Goal: Task Accomplishment & Management: Use online tool/utility

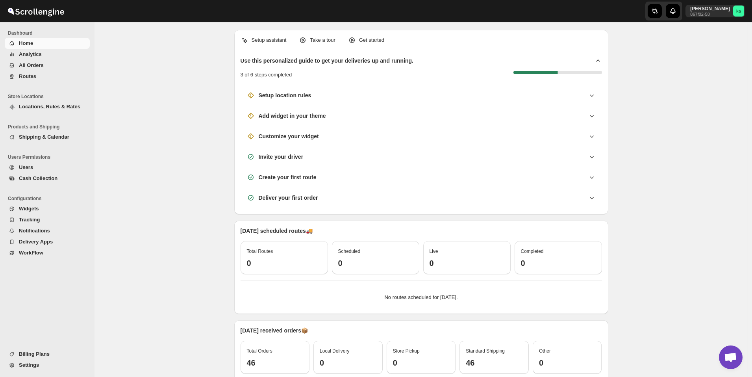
click at [37, 66] on span "All Orders" at bounding box center [31, 65] width 25 height 6
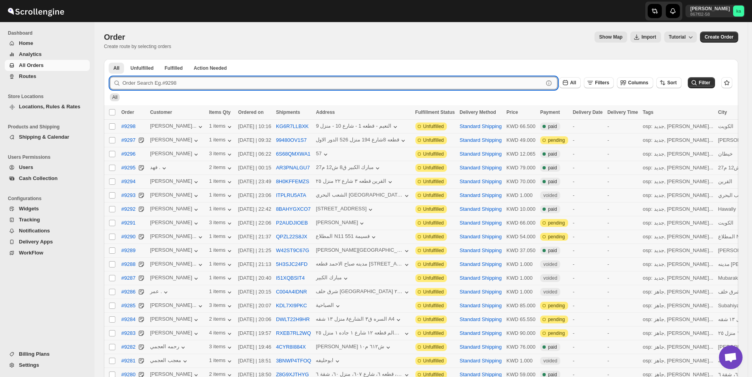
click at [307, 83] on input "text" at bounding box center [332, 83] width 421 height 13
paste input "9231"
type input "9231"
click button "Submit" at bounding box center [121, 63] width 22 height 8
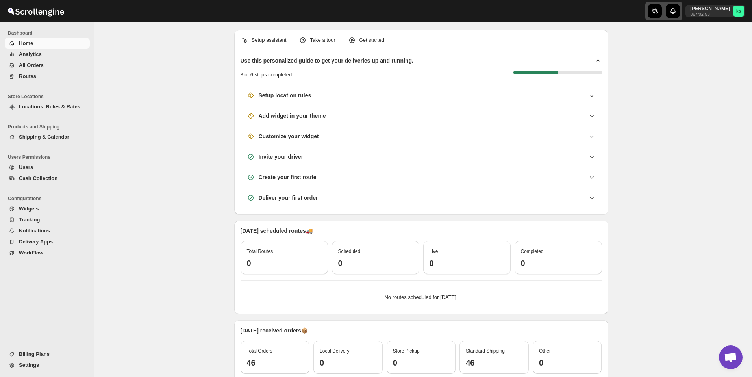
click at [658, 10] on icon "button" at bounding box center [657, 10] width 4 height 5
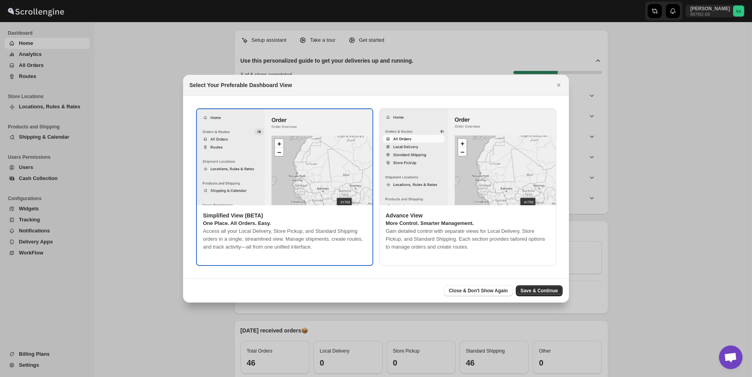
click at [272, 182] on img ":rgf:" at bounding box center [285, 157] width 176 height 96
click at [540, 288] on span "Save & Continue" at bounding box center [539, 291] width 37 height 6
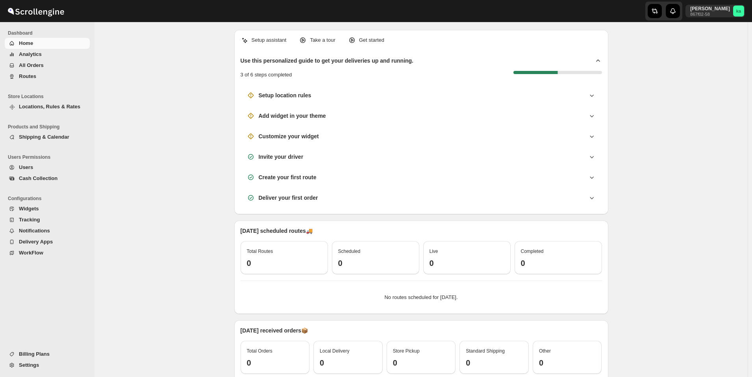
click at [46, 68] on span "All Orders" at bounding box center [53, 65] width 69 height 8
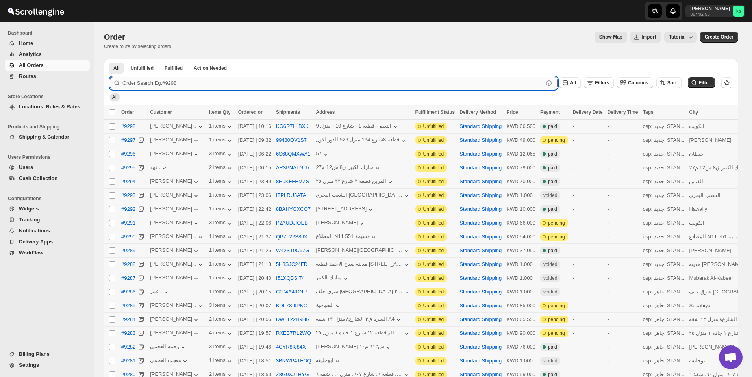
click at [224, 82] on input "text" at bounding box center [332, 83] width 421 height 13
paste input "9231"
type input "9231"
click button "Submit" at bounding box center [121, 63] width 22 height 8
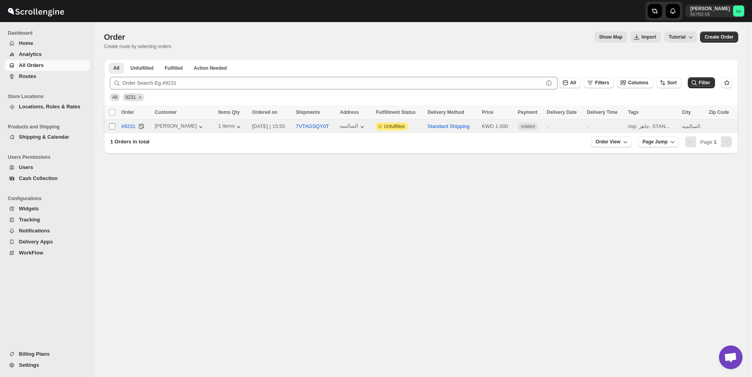
click at [113, 127] on input "Select order" at bounding box center [112, 126] width 6 height 6
checkbox input "true"
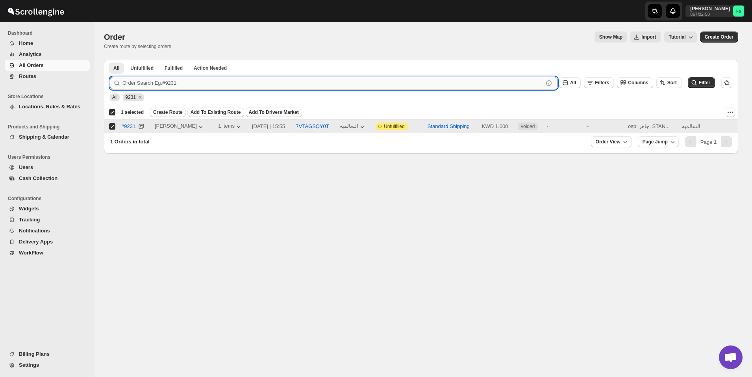
click at [319, 81] on input "text" at bounding box center [332, 83] width 421 height 13
paste input "9239"
type input "9239"
click button "Submit" at bounding box center [121, 63] width 22 height 8
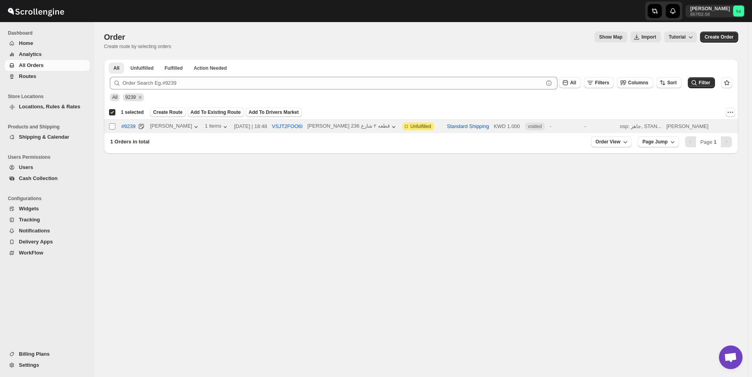
click at [110, 127] on input "Select order" at bounding box center [112, 126] width 6 height 6
checkbox input "true"
checkbox input "false"
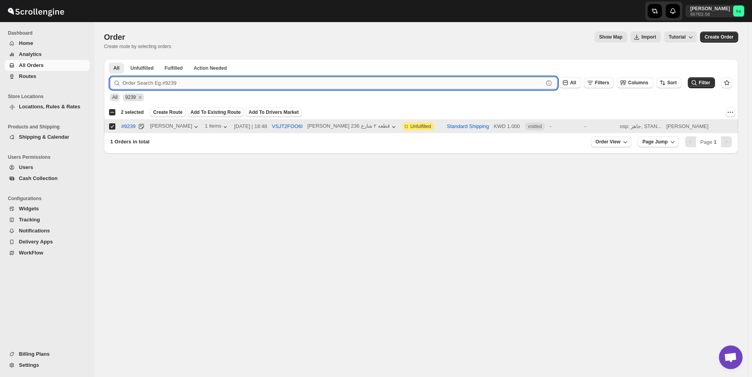
click at [238, 84] on input "text" at bounding box center [332, 83] width 421 height 13
paste input "9270"
type input "9270"
click button "Submit" at bounding box center [121, 63] width 22 height 8
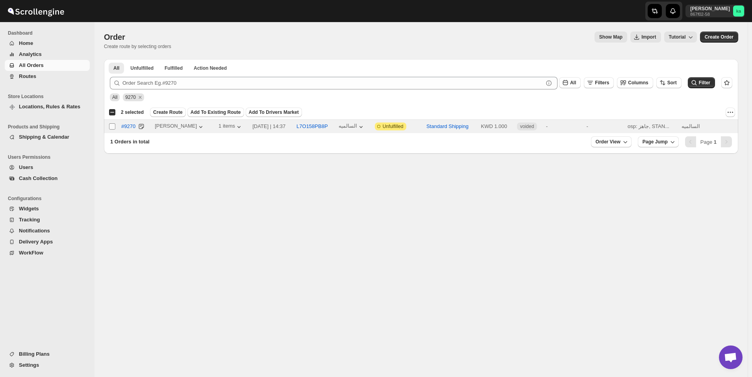
click at [113, 124] on input "Select order" at bounding box center [112, 126] width 6 height 6
checkbox input "true"
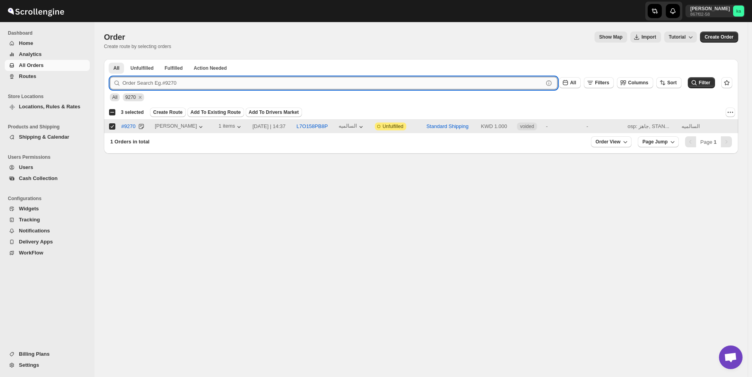
click at [200, 86] on input "text" at bounding box center [332, 83] width 421 height 13
paste input "9211"
type input "9211"
click button "Submit" at bounding box center [121, 63] width 22 height 8
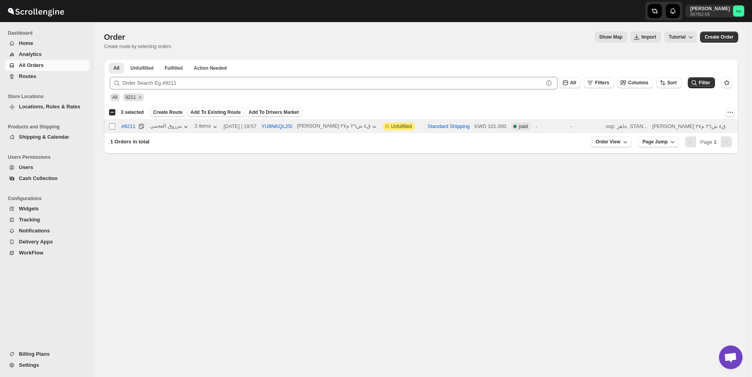
click at [111, 129] on input "Select order" at bounding box center [112, 126] width 6 height 6
checkbox input "true"
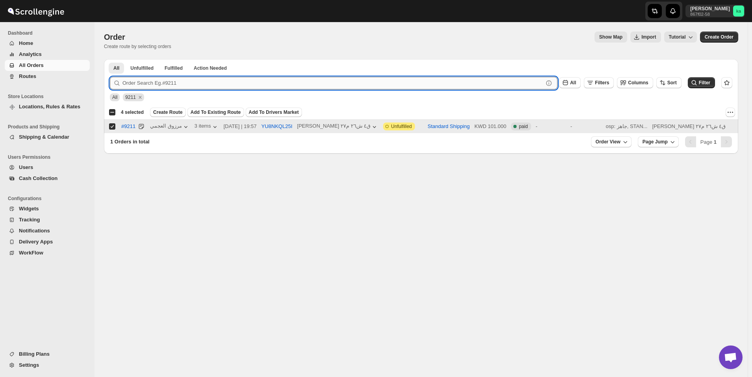
click at [197, 82] on input "text" at bounding box center [332, 83] width 421 height 13
paste input "9222"
type input "9222"
click button "Submit" at bounding box center [121, 63] width 22 height 8
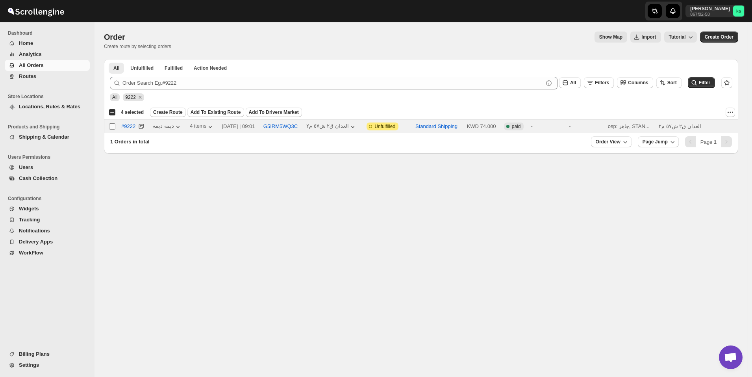
click at [113, 128] on input "Select order" at bounding box center [112, 126] width 6 height 6
checkbox input "true"
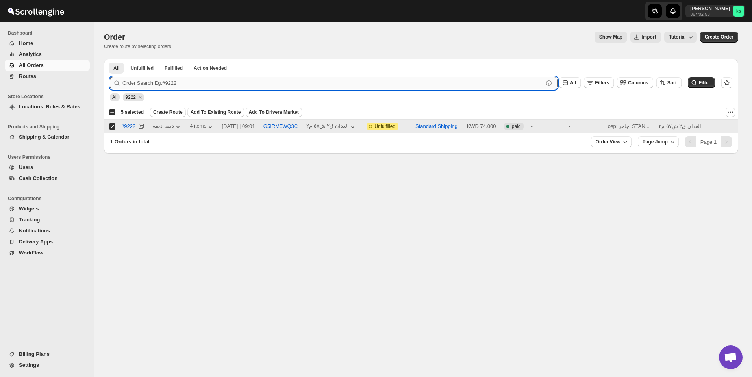
click at [202, 82] on input "text" at bounding box center [332, 83] width 421 height 13
paste input "9226"
type input "9226"
click button "Submit" at bounding box center [121, 63] width 22 height 8
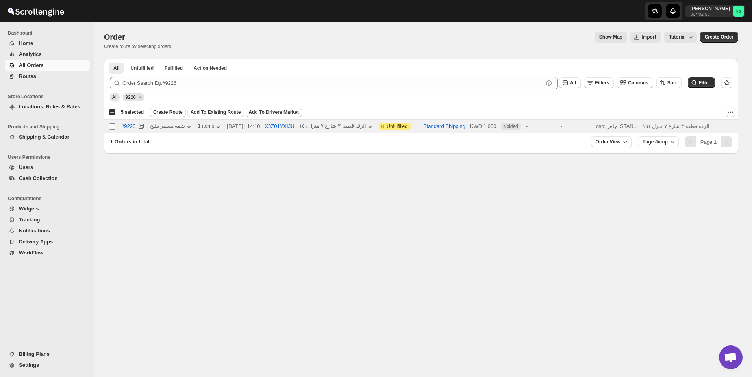
click at [113, 126] on input "Select order" at bounding box center [112, 126] width 6 height 6
checkbox input "true"
click at [163, 115] on span "Create Route" at bounding box center [168, 112] width 30 height 6
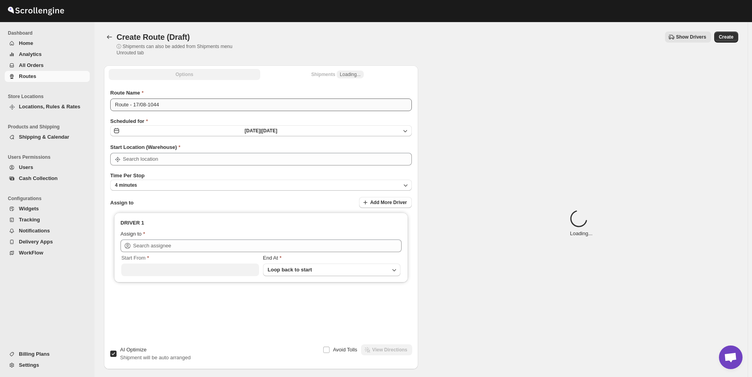
type input "[GEOGRAPHIC_DATA]"
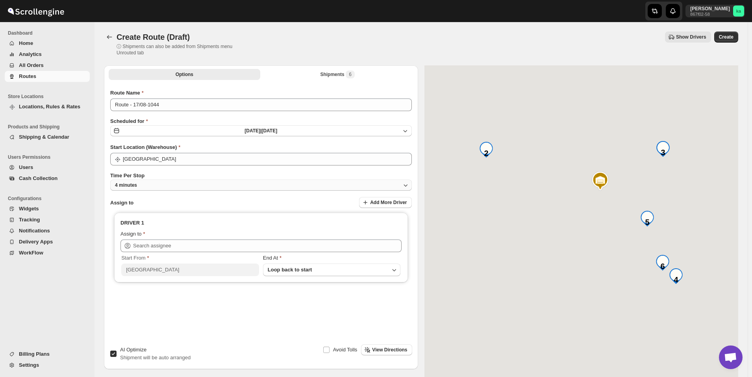
click at [167, 188] on button "4 minutes" at bounding box center [261, 185] width 302 height 11
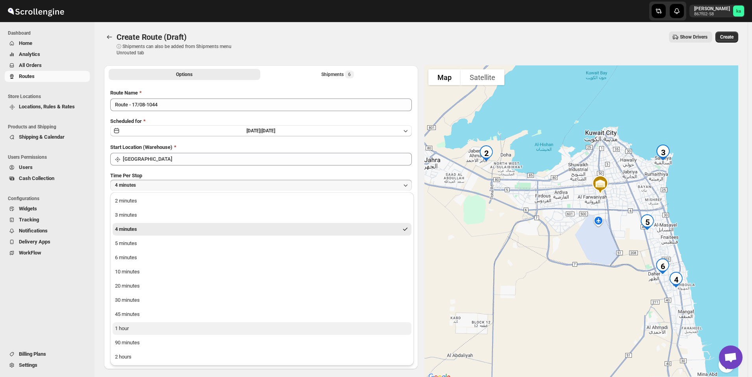
click at [129, 332] on div "1 hour" at bounding box center [122, 329] width 14 height 8
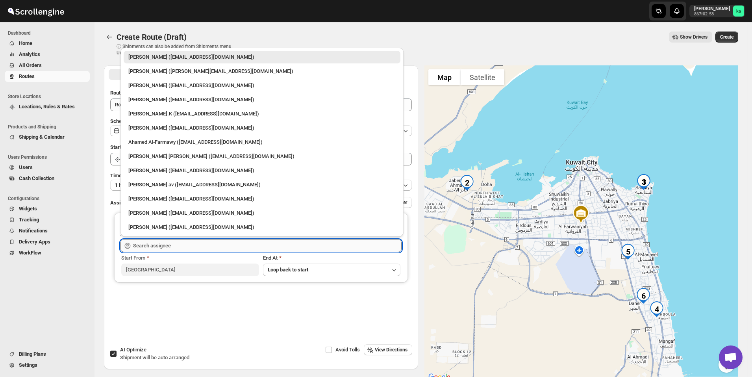
click at [160, 241] on input "text" at bounding box center [267, 245] width 269 height 13
click at [171, 114] on div "[PERSON_NAME].K ([EMAIL_ADDRESS][DOMAIN_NAME])" at bounding box center [261, 114] width 267 height 8
type input "[PERSON_NAME].K ([EMAIL_ADDRESS][DOMAIN_NAME])"
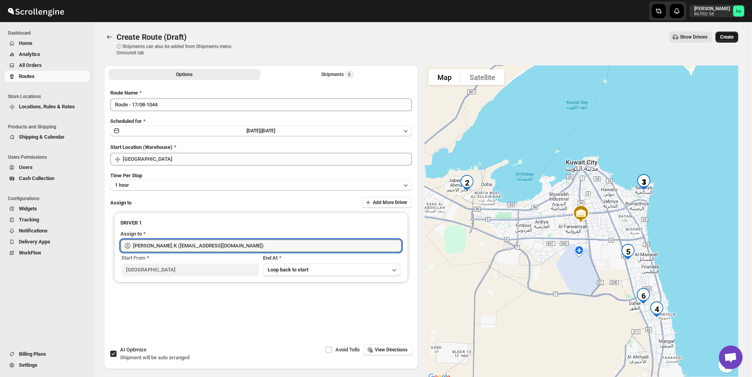
click at [734, 35] on span "Create" at bounding box center [726, 37] width 13 height 6
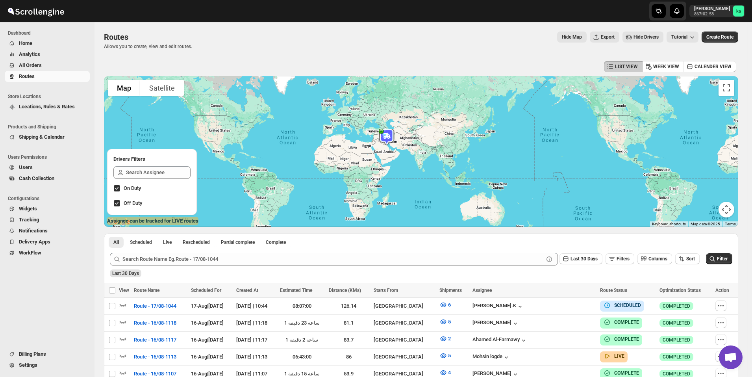
click at [31, 64] on span "All Orders" at bounding box center [30, 65] width 23 height 6
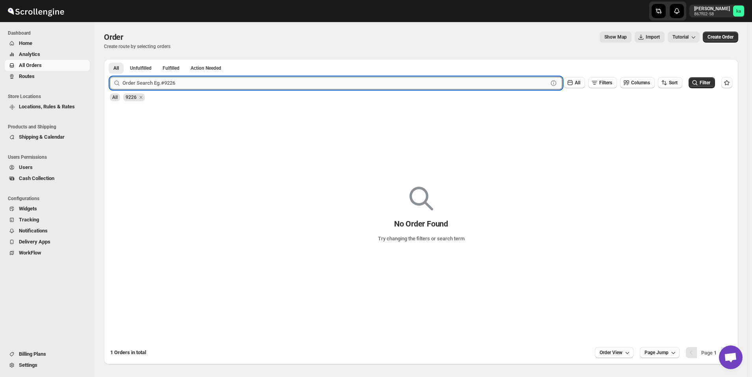
click at [170, 83] on input "text" at bounding box center [335, 83] width 426 height 13
paste input "9212"
type input "9212"
click button "Submit" at bounding box center [121, 63] width 22 height 8
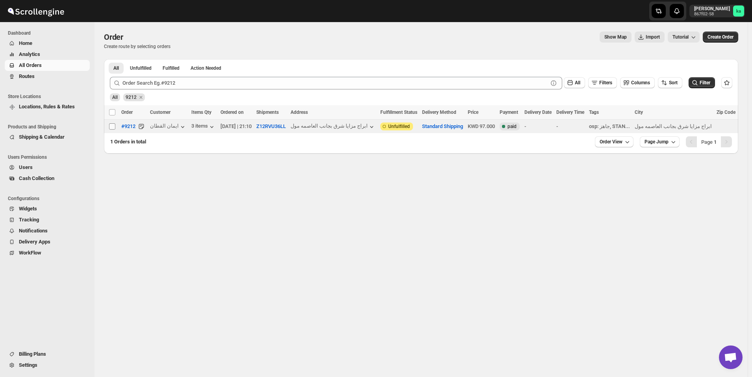
click at [113, 127] on input "Select order" at bounding box center [112, 126] width 6 height 6
checkbox input "true"
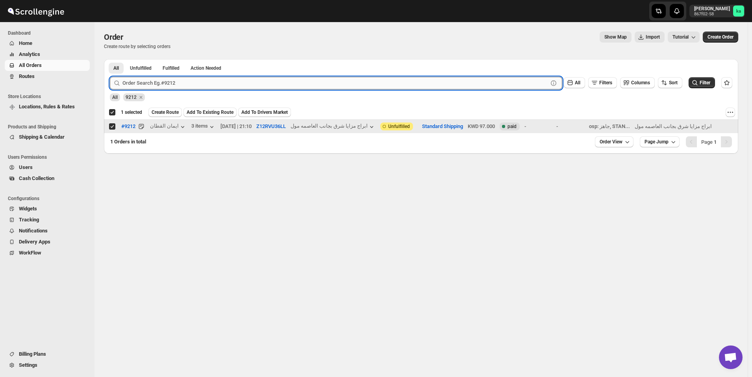
click at [176, 84] on input "text" at bounding box center [335, 83] width 426 height 13
paste input "9234"
type input "9234"
click button "Submit" at bounding box center [121, 63] width 22 height 8
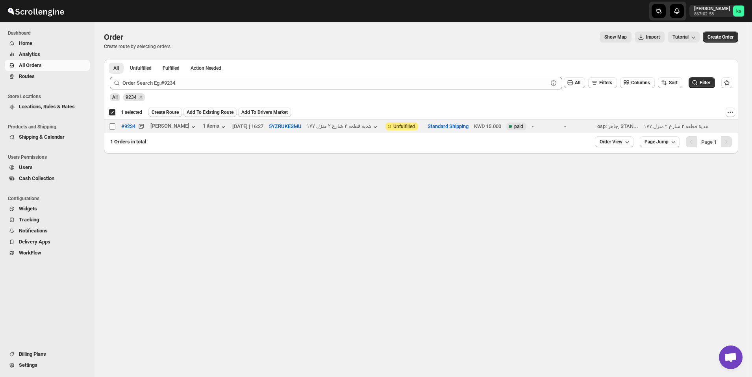
click at [113, 128] on input "Select order" at bounding box center [112, 126] width 6 height 6
checkbox input "true"
checkbox input "false"
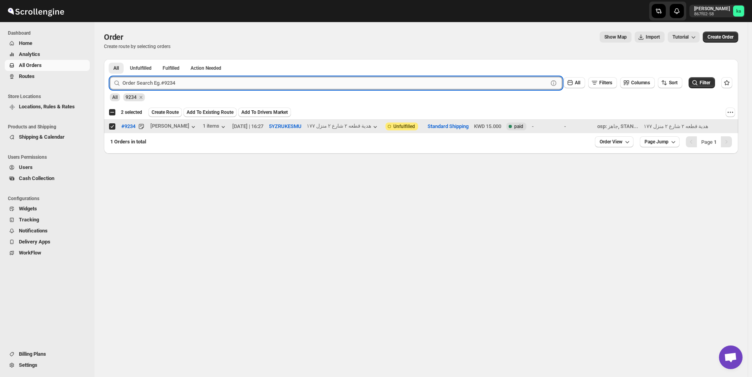
click at [256, 82] on input "text" at bounding box center [335, 83] width 426 height 13
paste input "9195"
type input "9195"
click button "Submit" at bounding box center [121, 63] width 22 height 8
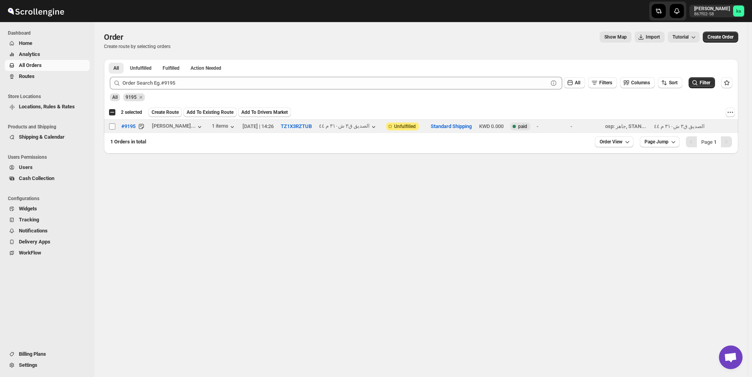
click at [113, 125] on input "Select order" at bounding box center [112, 126] width 6 height 6
checkbox input "true"
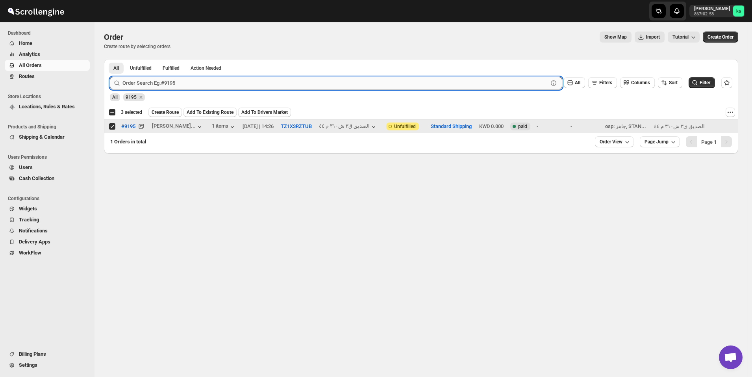
click at [250, 80] on input "text" at bounding box center [335, 83] width 426 height 13
paste input "9225"
type input "9225"
click button "Submit" at bounding box center [121, 63] width 22 height 8
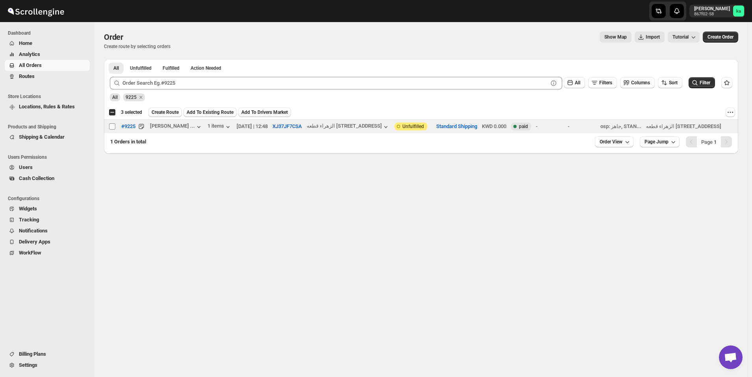
click at [112, 126] on input "Select order" at bounding box center [112, 126] width 6 height 6
checkbox input "true"
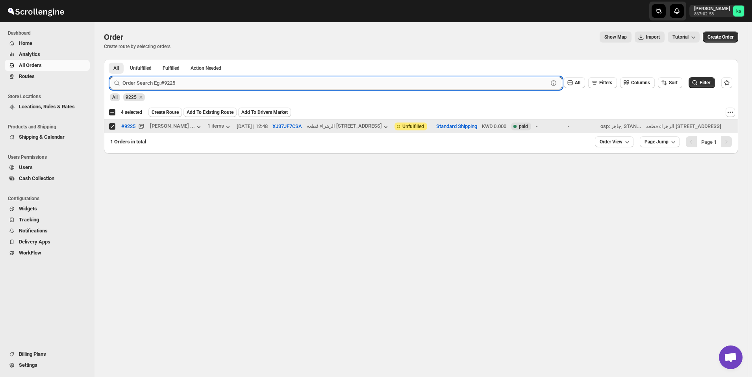
click at [236, 83] on input "text" at bounding box center [335, 83] width 426 height 13
paste input "9210"
type input "9210"
click button "Submit" at bounding box center [121, 63] width 22 height 8
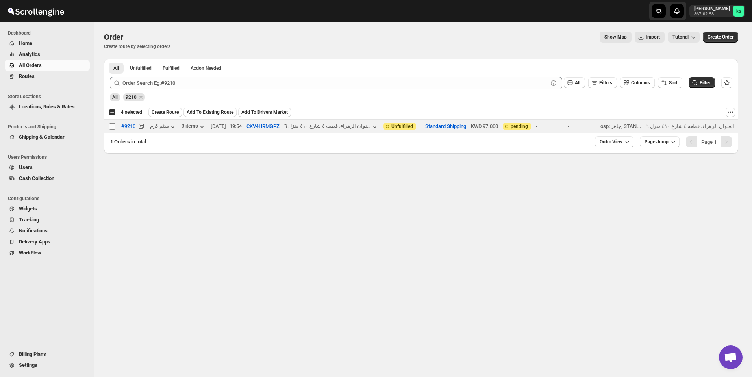
click at [114, 128] on input "Select order" at bounding box center [112, 126] width 6 height 6
checkbox input "true"
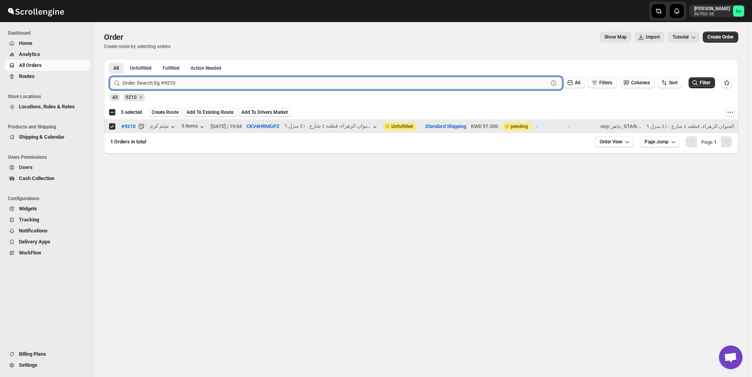
click at [249, 85] on input "text" at bounding box center [335, 83] width 426 height 13
paste input "9209"
type input "9209"
click button "Submit" at bounding box center [121, 63] width 22 height 8
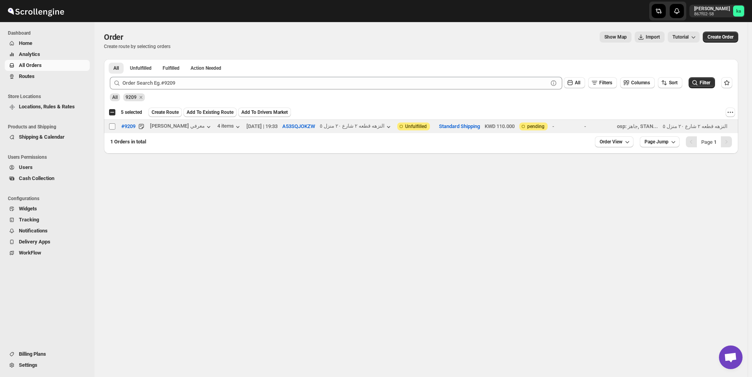
click at [113, 128] on input "Select order" at bounding box center [112, 126] width 6 height 6
checkbox input "true"
click at [159, 112] on span "Create Route" at bounding box center [165, 112] width 27 height 6
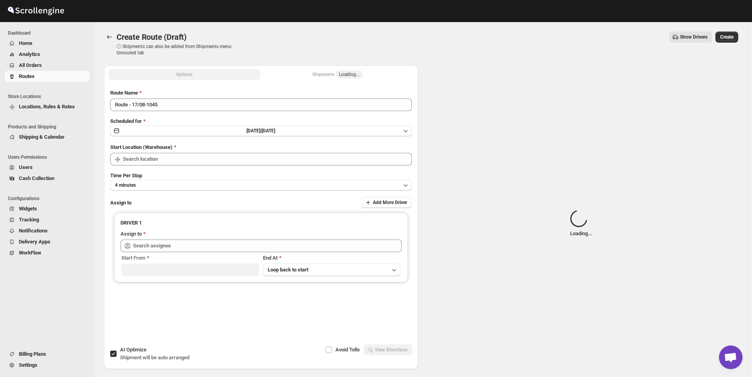
type input "[GEOGRAPHIC_DATA]"
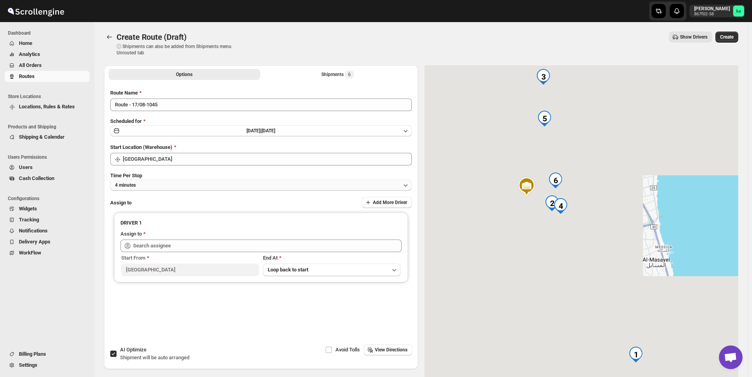
click at [134, 180] on button "4 minutes" at bounding box center [261, 185] width 302 height 11
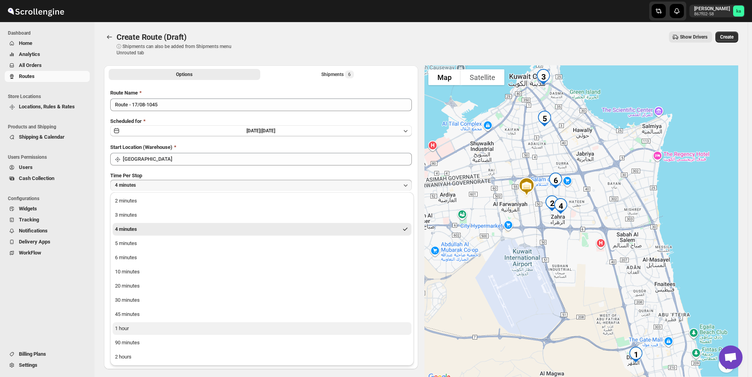
click at [133, 330] on button "1 hour" at bounding box center [262, 328] width 299 height 13
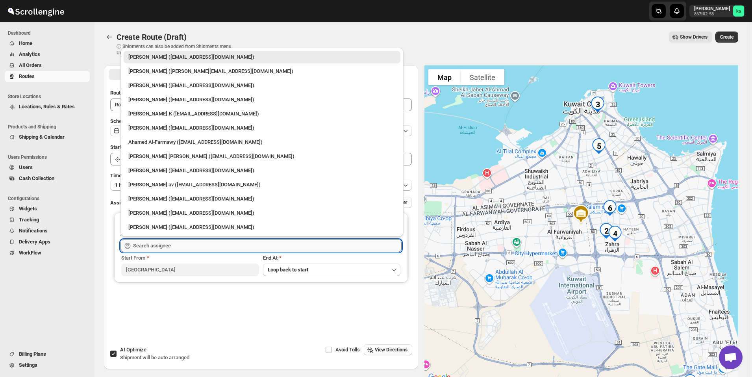
click at [150, 244] on input "text" at bounding box center [267, 245] width 269 height 13
click at [173, 87] on div "[PERSON_NAME] ([EMAIL_ADDRESS][DOMAIN_NAME])" at bounding box center [261, 86] width 267 height 8
type input "[PERSON_NAME] ([EMAIL_ADDRESS][DOMAIN_NAME])"
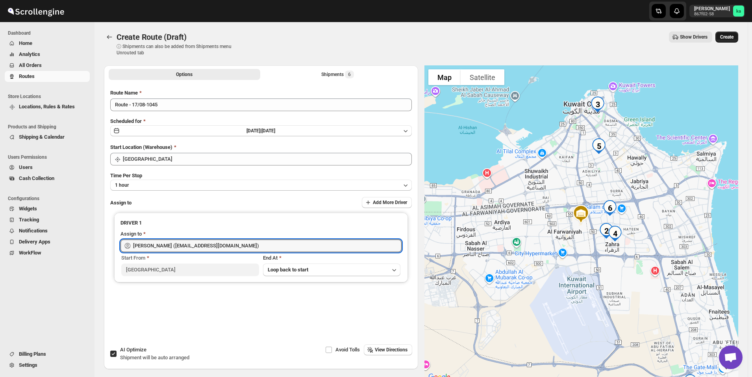
click at [735, 41] on button "Create" at bounding box center [727, 37] width 23 height 11
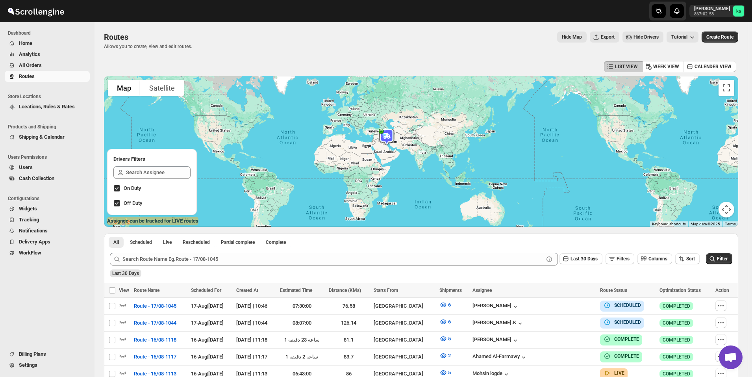
click at [47, 63] on span "All Orders" at bounding box center [53, 65] width 69 height 8
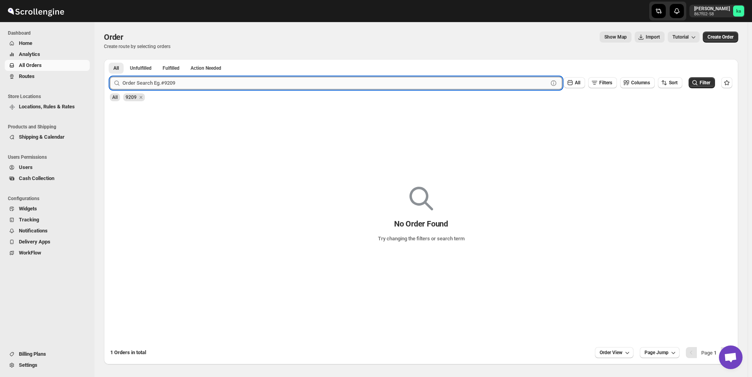
click at [180, 85] on input "text" at bounding box center [335, 83] width 426 height 13
paste input "9146"
type input "9146"
click button "Submit" at bounding box center [121, 63] width 22 height 8
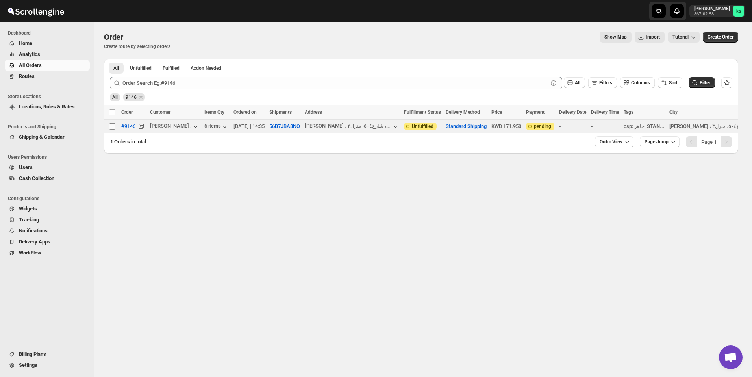
click at [112, 125] on input "Select order" at bounding box center [112, 126] width 6 height 6
checkbox input "true"
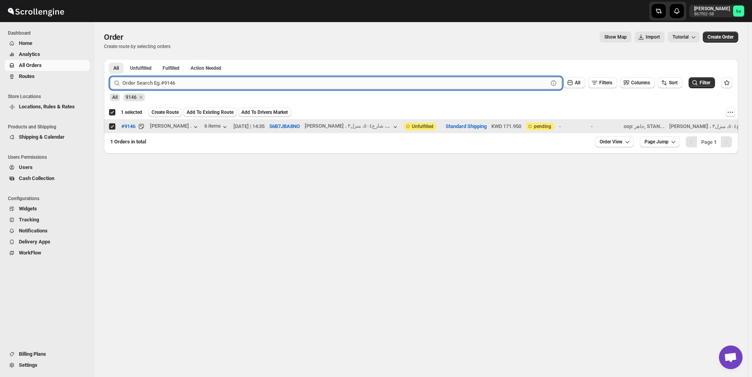
click at [241, 80] on input "text" at bounding box center [335, 83] width 426 height 13
paste input "9230"
type input "9230"
click button "Submit" at bounding box center [121, 63] width 22 height 8
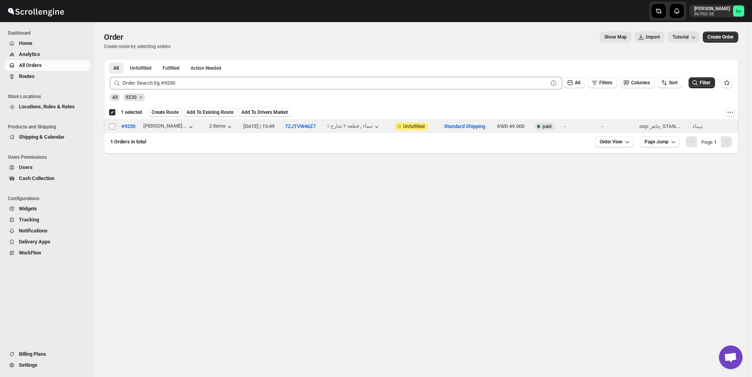
click at [113, 127] on input "Select order" at bounding box center [112, 126] width 6 height 6
checkbox input "true"
checkbox input "false"
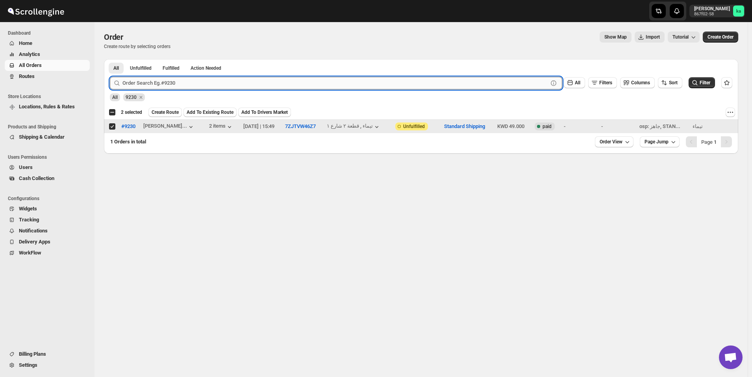
click at [274, 81] on input "text" at bounding box center [335, 83] width 426 height 13
paste input "9221"
type input "9221"
click button "Submit" at bounding box center [121, 63] width 22 height 8
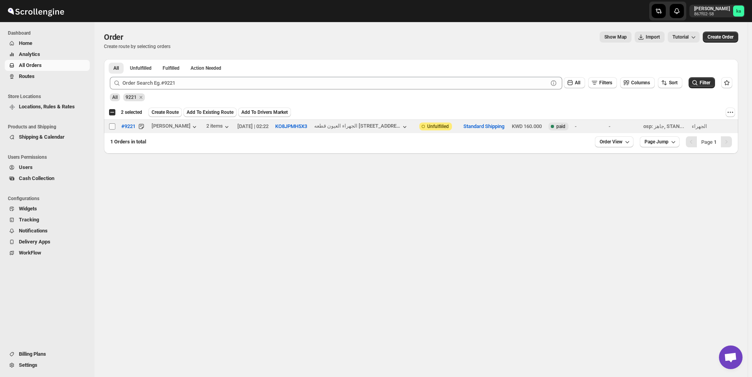
click at [113, 126] on input "Select order" at bounding box center [112, 126] width 6 height 6
checkbox input "true"
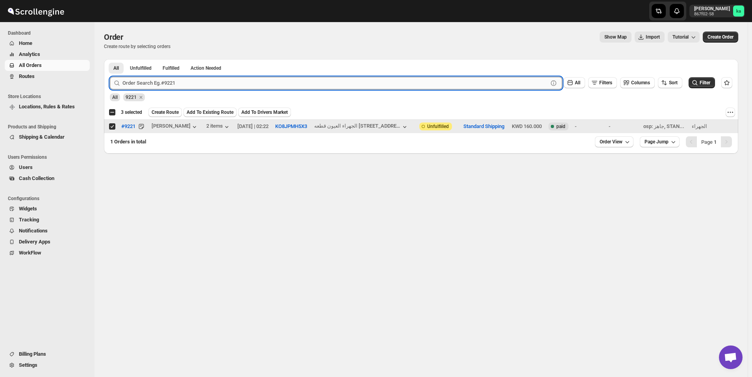
click at [268, 83] on input "text" at bounding box center [335, 83] width 426 height 13
paste input "8897"
type input "8897"
click button "Submit" at bounding box center [121, 63] width 22 height 8
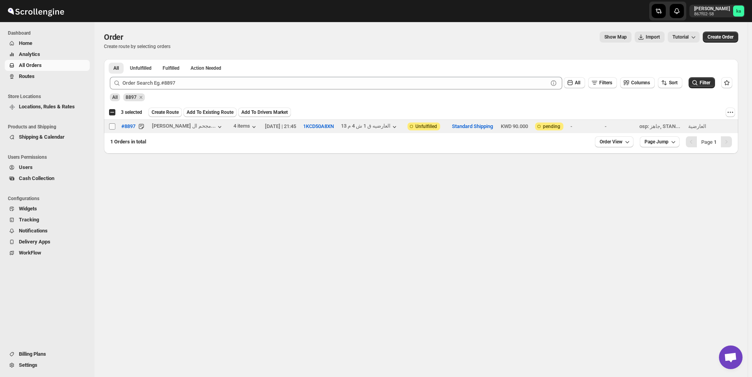
click at [111, 129] on input "Select order" at bounding box center [112, 126] width 6 height 6
checkbox input "true"
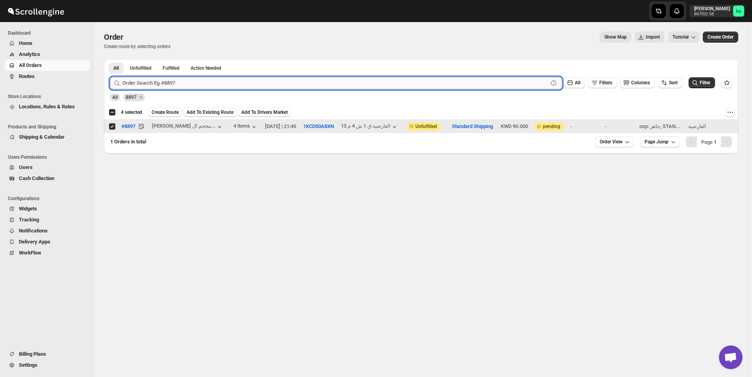
click at [271, 84] on input "text" at bounding box center [335, 83] width 426 height 13
paste input "9237"
type input "9237"
click button "Submit" at bounding box center [121, 63] width 22 height 8
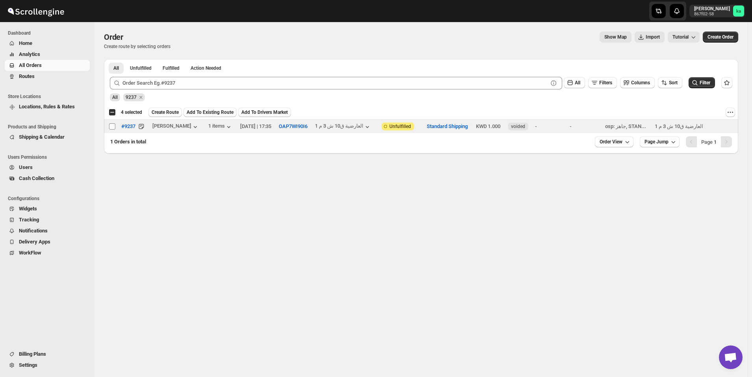
click at [112, 125] on input "Select order" at bounding box center [112, 126] width 6 height 6
checkbox input "true"
click at [162, 111] on span "Create Route" at bounding box center [165, 112] width 27 height 6
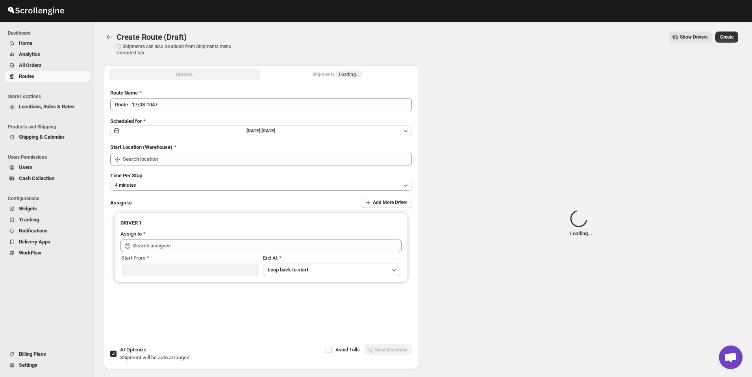
type input "[GEOGRAPHIC_DATA]"
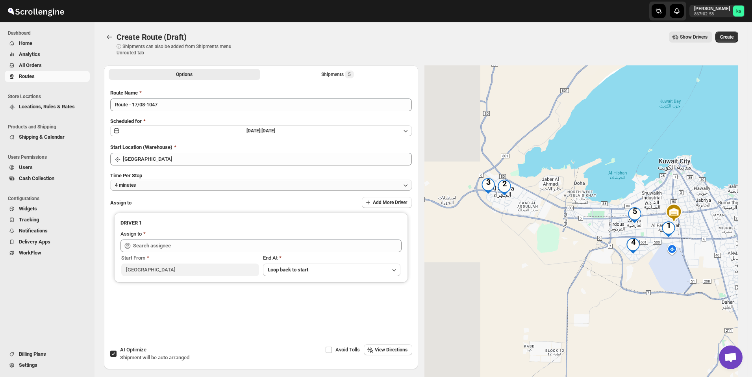
click at [147, 187] on button "4 minutes" at bounding box center [261, 185] width 302 height 11
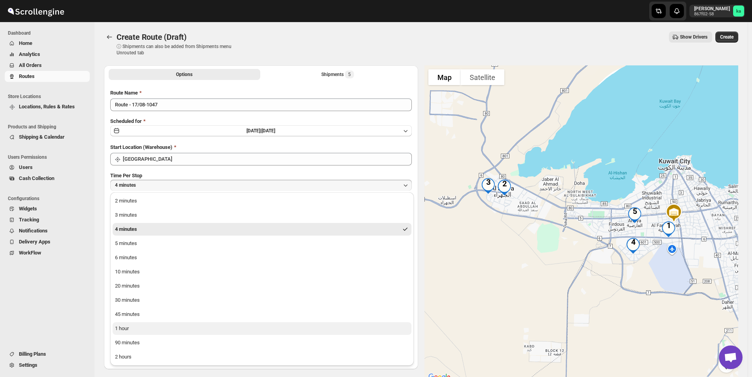
click at [141, 326] on button "1 hour" at bounding box center [262, 328] width 299 height 13
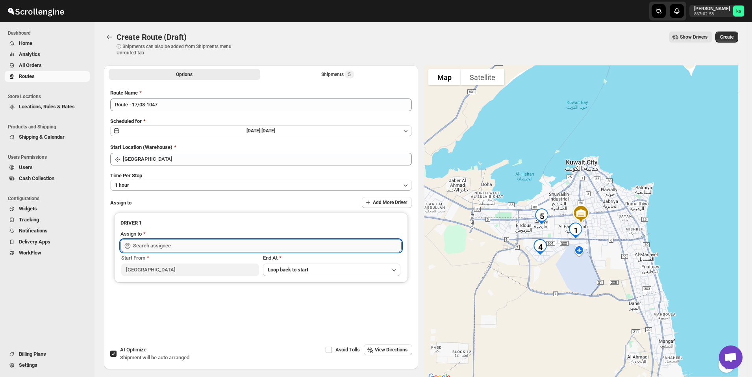
click at [184, 246] on input "text" at bounding box center [267, 245] width 269 height 13
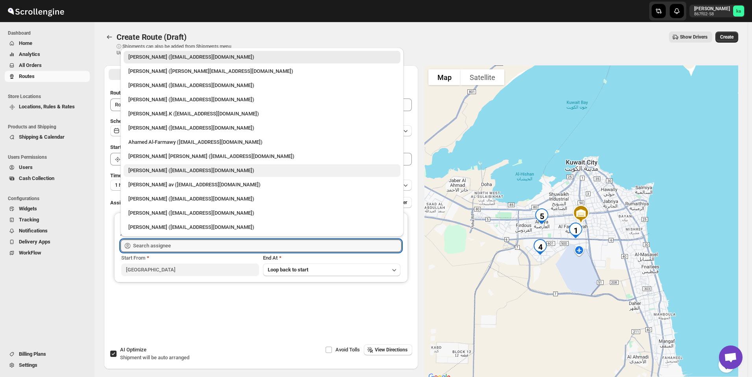
click at [152, 173] on div "[PERSON_NAME] ([EMAIL_ADDRESS][DOMAIN_NAME])" at bounding box center [261, 171] width 267 height 8
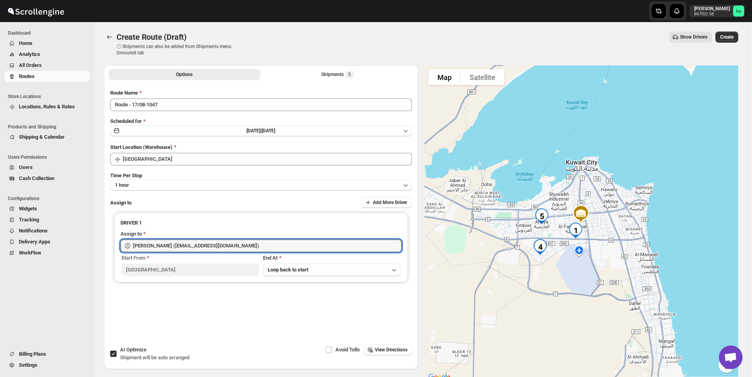
type input "[PERSON_NAME] ([EMAIL_ADDRESS][DOMAIN_NAME])"
click at [738, 37] on button "Create" at bounding box center [727, 37] width 23 height 11
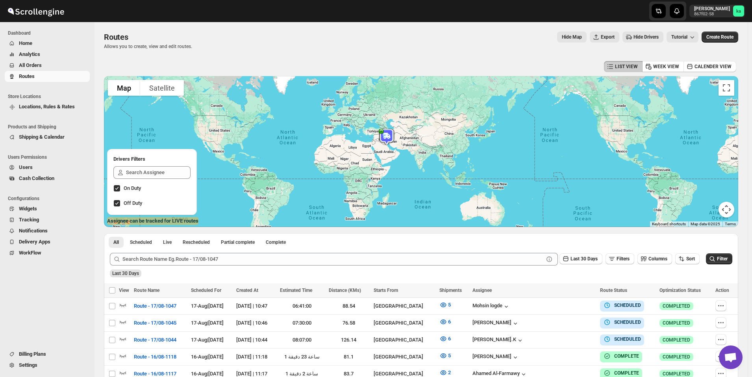
click at [46, 63] on span "All Orders" at bounding box center [53, 65] width 69 height 8
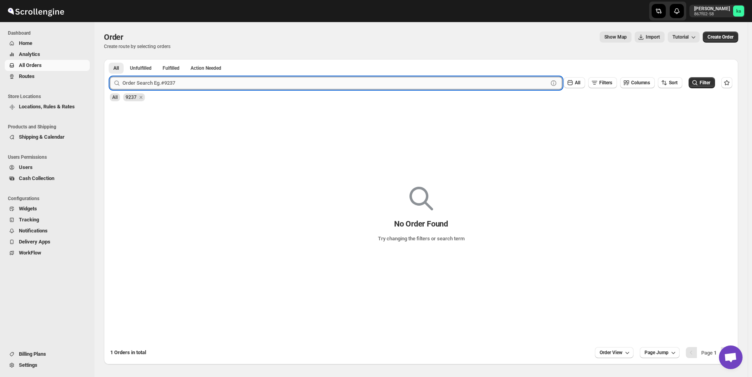
click at [141, 84] on input "text" at bounding box center [335, 83] width 426 height 13
paste input "9159"
type input "9159"
click button "Submit" at bounding box center [121, 63] width 22 height 8
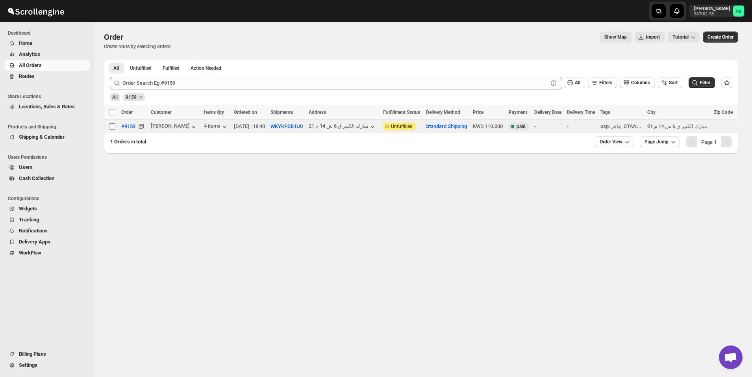
click at [114, 127] on input "Select order" at bounding box center [112, 126] width 6 height 6
checkbox input "true"
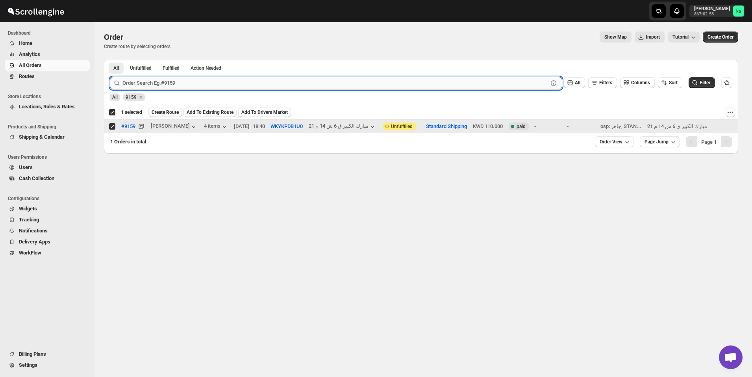
click at [286, 83] on input "text" at bounding box center [335, 83] width 426 height 13
paste input "9214"
type input "9214"
click button "Submit" at bounding box center [121, 63] width 22 height 8
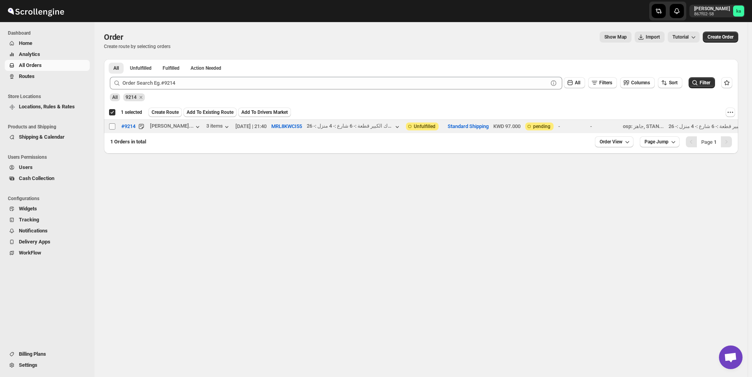
click at [113, 129] on input "Select order" at bounding box center [112, 126] width 6 height 6
checkbox input "true"
checkbox input "false"
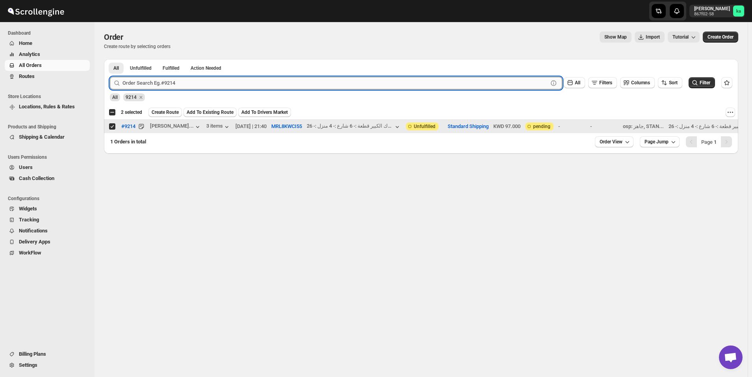
click at [217, 85] on input "text" at bounding box center [335, 83] width 426 height 13
paste input "9238"
type input "9238"
click button "Submit" at bounding box center [121, 63] width 22 height 8
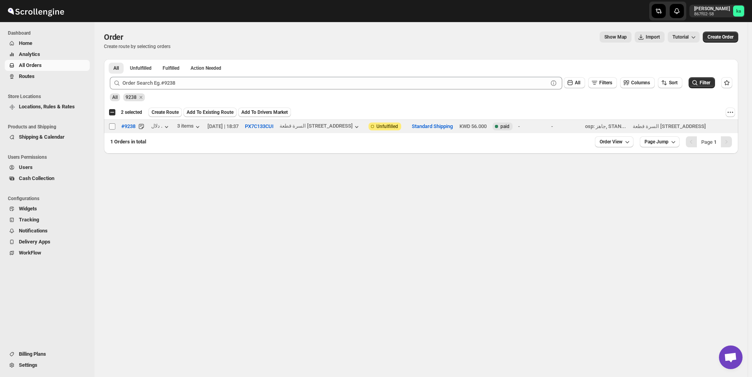
click at [114, 125] on input "Select order" at bounding box center [112, 126] width 6 height 6
checkbox input "true"
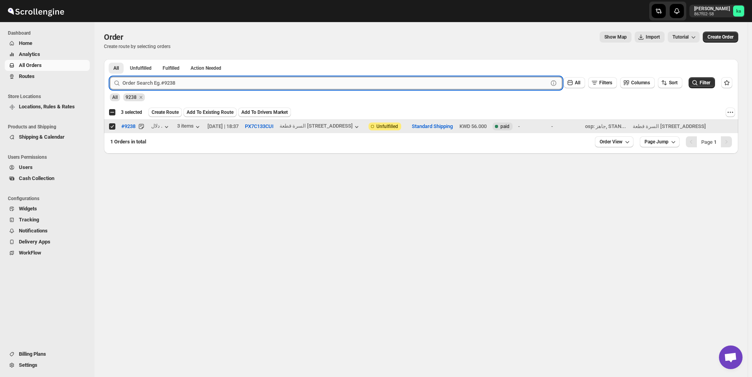
click at [210, 84] on input "text" at bounding box center [335, 83] width 426 height 13
paste input "9236"
type input "9236"
click button "Submit" at bounding box center [121, 63] width 22 height 8
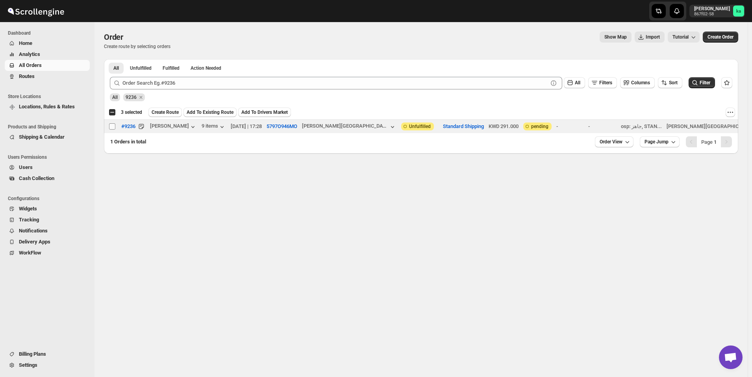
click at [112, 126] on input "Select order" at bounding box center [112, 126] width 6 height 6
checkbox input "true"
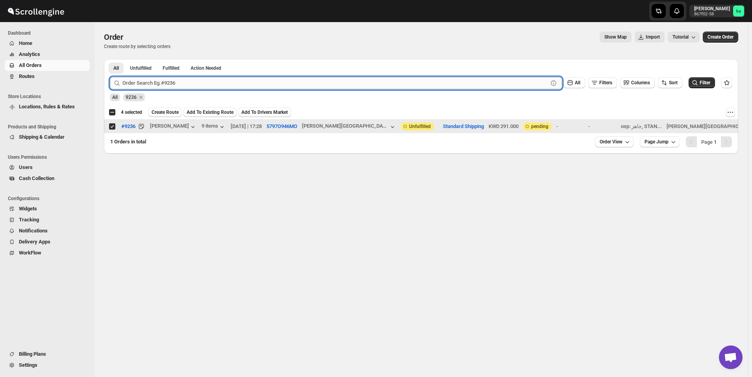
click at [253, 82] on input "text" at bounding box center [335, 83] width 426 height 13
paste input "9215"
type input "9215"
click button "Submit" at bounding box center [121, 63] width 22 height 8
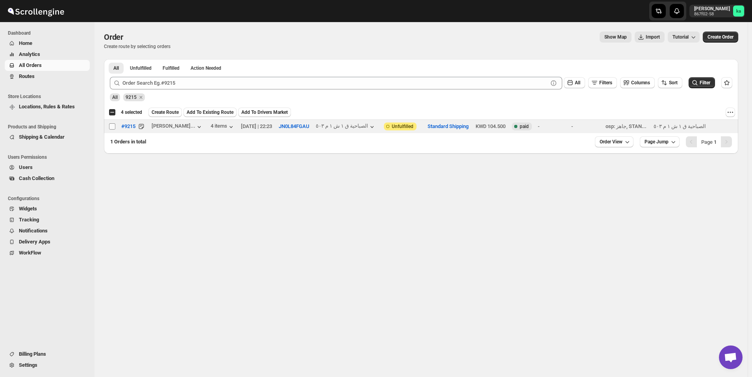
click at [110, 125] on input "Select order" at bounding box center [112, 126] width 6 height 6
checkbox input "true"
click at [163, 113] on span "Create Route" at bounding box center [165, 112] width 27 height 6
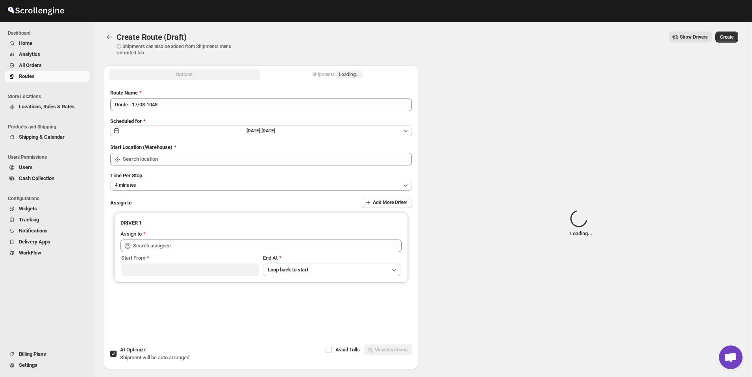
type input "[GEOGRAPHIC_DATA]"
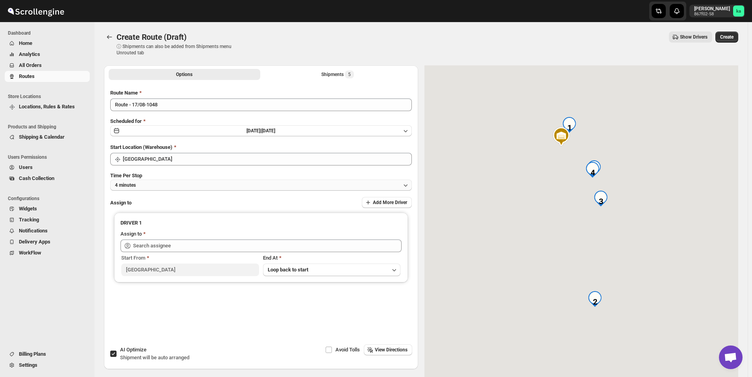
click at [232, 184] on button "4 minutes" at bounding box center [261, 185] width 302 height 11
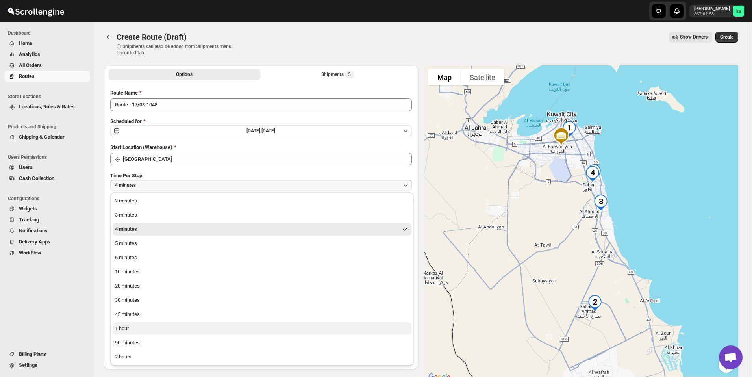
click at [152, 323] on button "1 hour" at bounding box center [262, 328] width 299 height 13
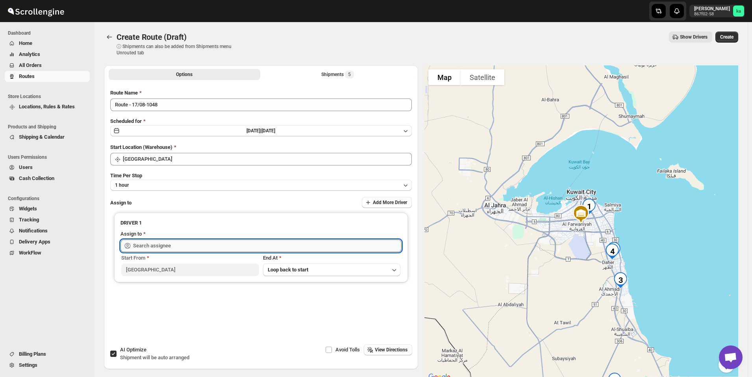
click at [157, 243] on input "text" at bounding box center [267, 245] width 269 height 13
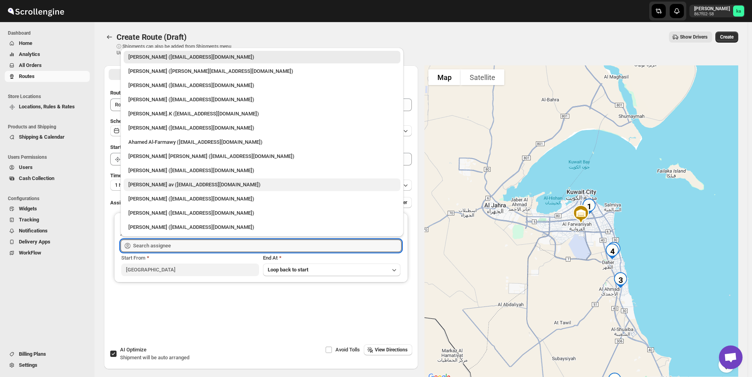
click at [166, 184] on div "[PERSON_NAME] av ([EMAIL_ADDRESS][DOMAIN_NAME])" at bounding box center [261, 185] width 267 height 8
type input "[PERSON_NAME] av ([EMAIL_ADDRESS][DOMAIN_NAME])"
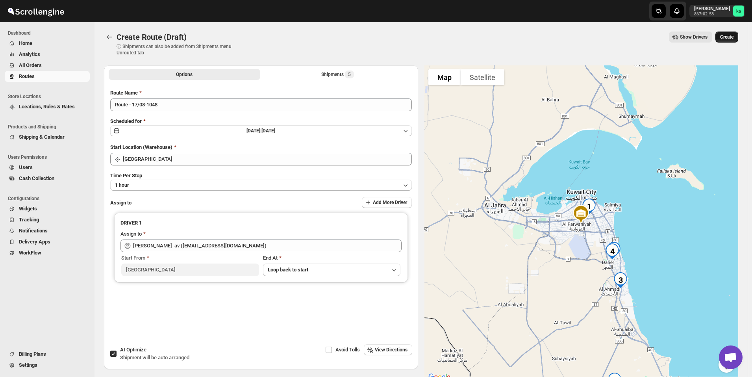
click at [738, 39] on button "Create" at bounding box center [727, 37] width 23 height 11
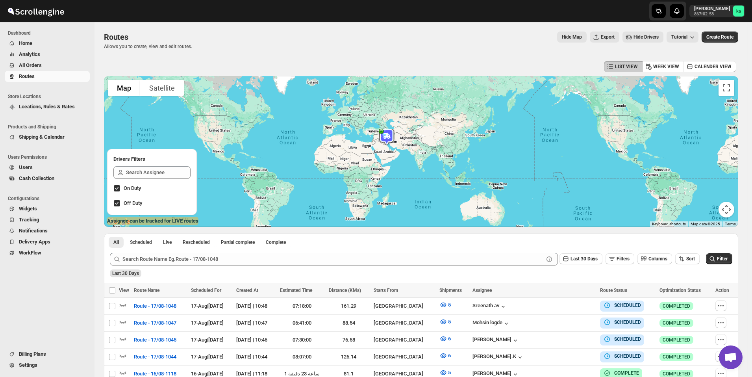
click at [57, 68] on span "All Orders" at bounding box center [53, 65] width 69 height 8
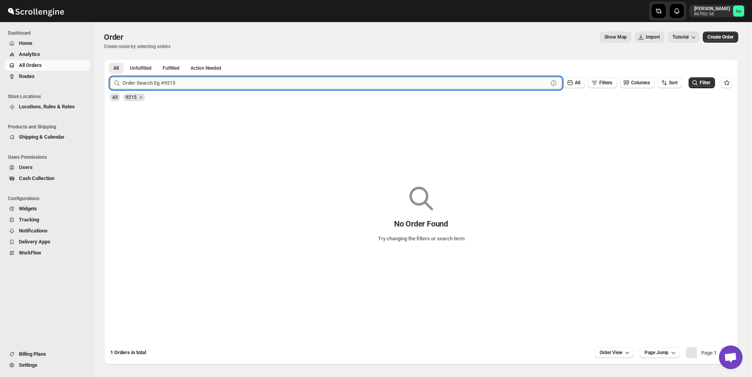
click at [276, 82] on input "text" at bounding box center [335, 83] width 426 height 13
paste input "9229"
type input "9229"
click button "Submit" at bounding box center [121, 63] width 22 height 8
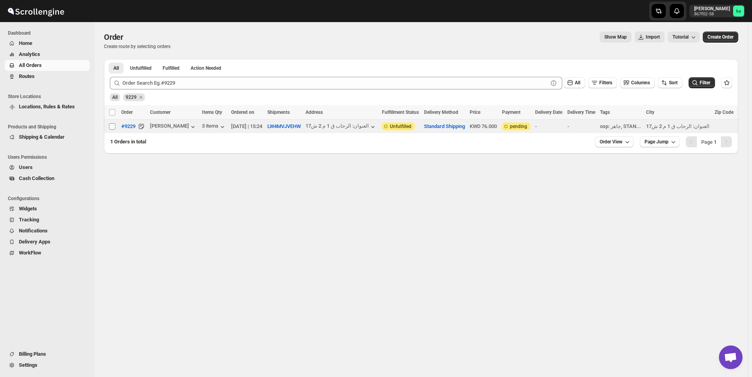
click at [113, 126] on input "Select order" at bounding box center [112, 126] width 6 height 6
checkbox input "true"
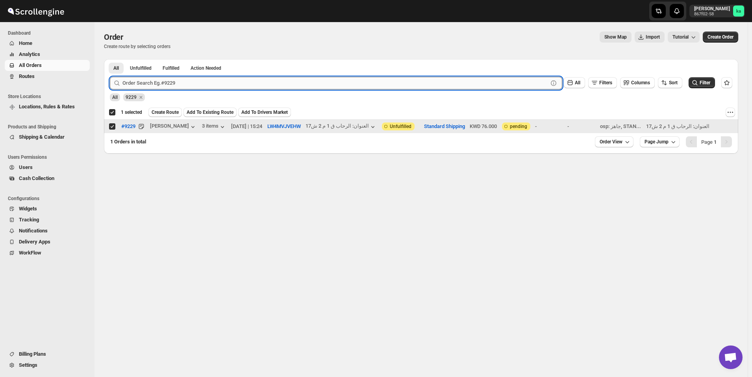
click at [189, 82] on input "text" at bounding box center [335, 83] width 426 height 13
paste input "9217"
type input "9217"
click button "Submit" at bounding box center [121, 63] width 22 height 8
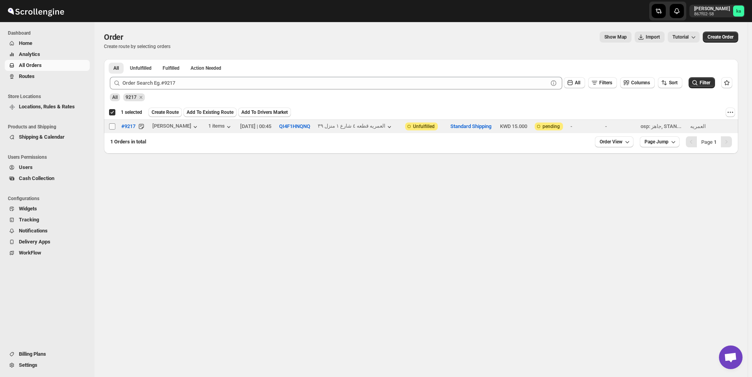
click at [111, 128] on input "Select order" at bounding box center [112, 126] width 6 height 6
checkbox input "true"
checkbox input "false"
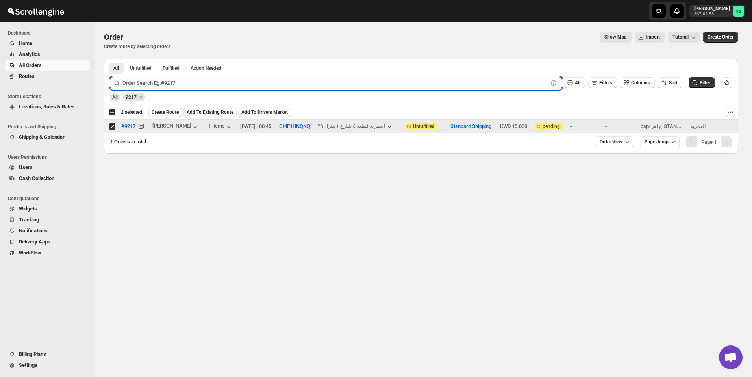
click at [270, 87] on input "text" at bounding box center [335, 83] width 426 height 13
paste input "9208"
type input "9208"
click button "Submit" at bounding box center [121, 63] width 22 height 8
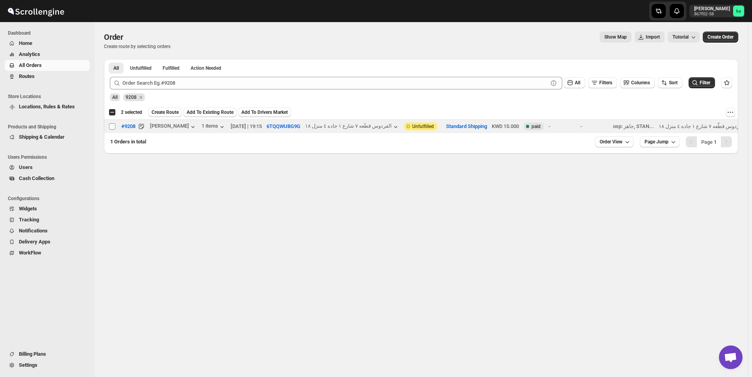
click at [113, 128] on input "Select order" at bounding box center [112, 126] width 6 height 6
checkbox input "true"
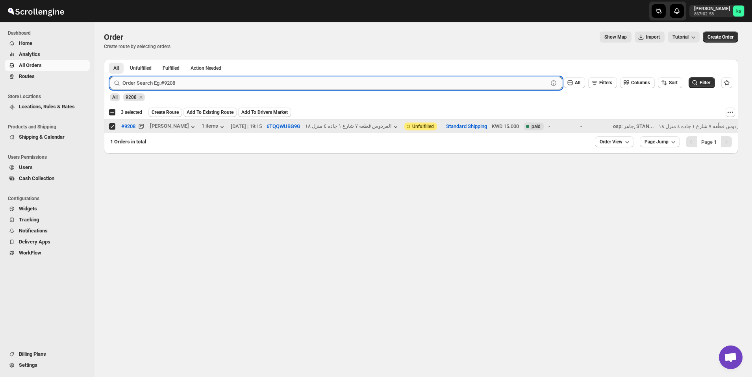
click at [211, 84] on input "text" at bounding box center [335, 83] width 426 height 13
paste input "9213"
type input "9213"
click button "Submit" at bounding box center [121, 63] width 22 height 8
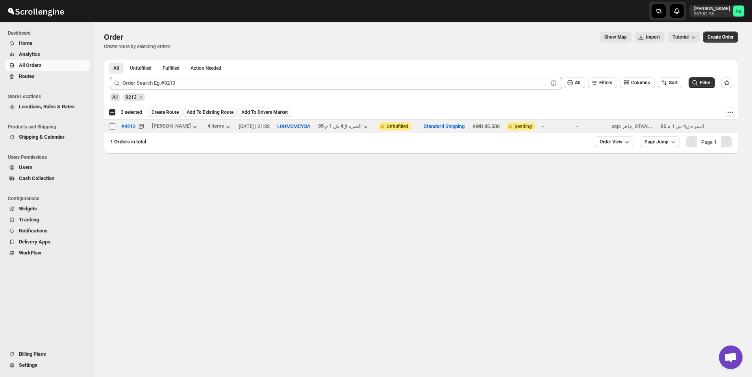
click at [111, 126] on input "Select order" at bounding box center [112, 126] width 6 height 6
checkbox input "true"
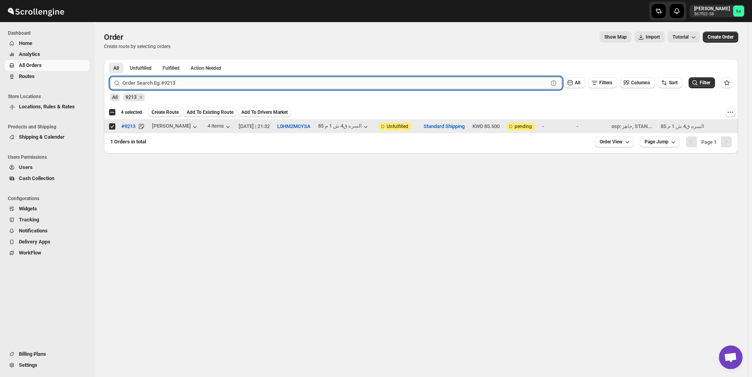
click at [177, 80] on input "text" at bounding box center [335, 83] width 426 height 13
paste input "9197"
type input "9197"
click button "Submit" at bounding box center [121, 63] width 22 height 8
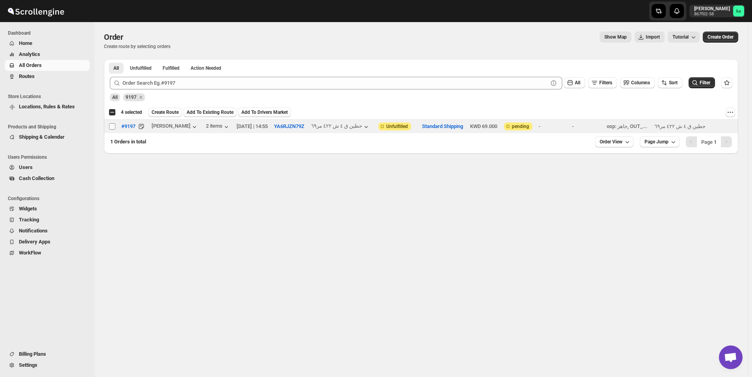
click at [114, 126] on input "Select order" at bounding box center [112, 126] width 6 height 6
checkbox input "true"
click at [163, 113] on span "Create Route" at bounding box center [165, 112] width 27 height 6
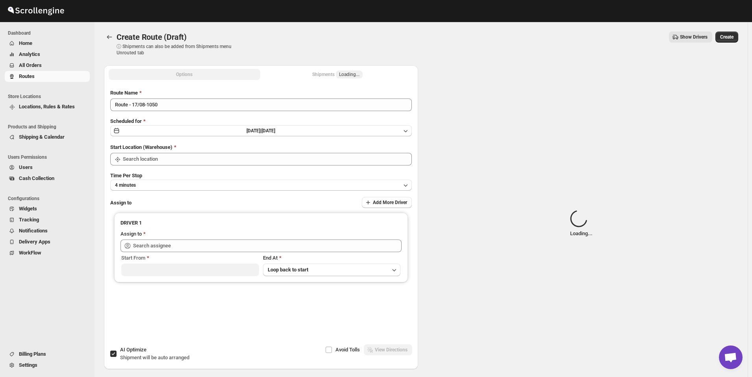
type input "[GEOGRAPHIC_DATA]"
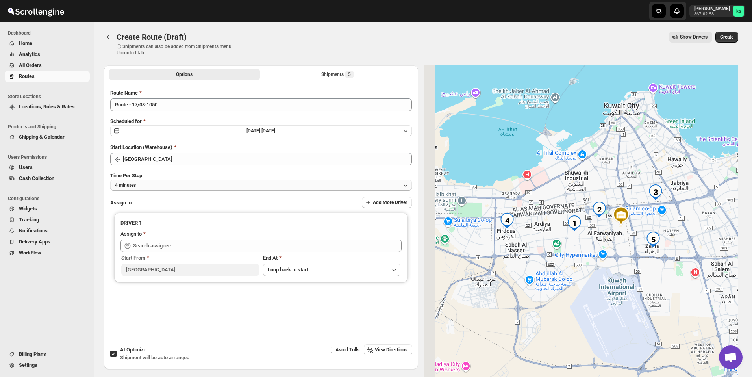
click at [148, 185] on button "4 minutes" at bounding box center [261, 185] width 302 height 11
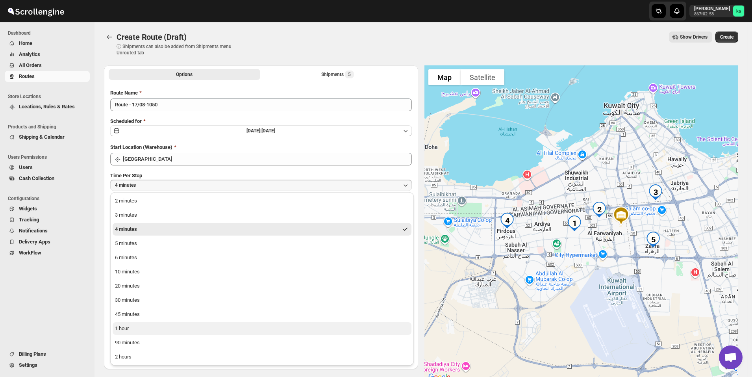
click at [123, 328] on div "1 hour" at bounding box center [122, 329] width 14 height 8
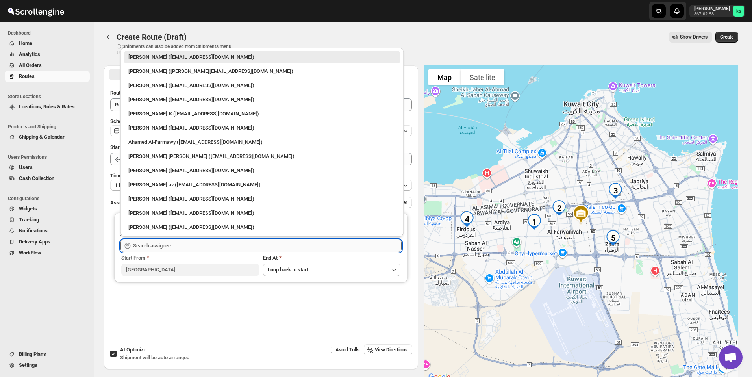
click at [148, 246] on input "text" at bounding box center [267, 245] width 269 height 13
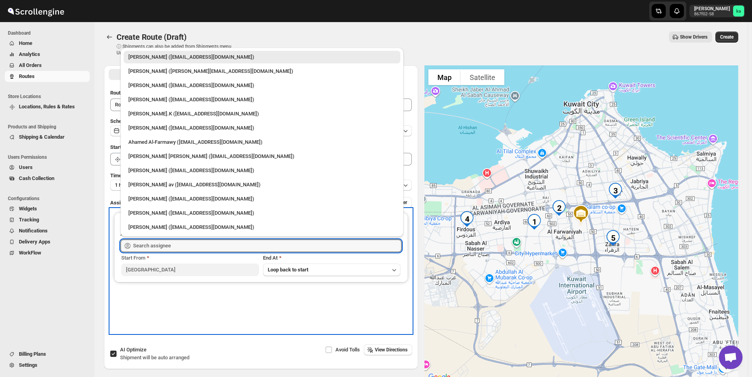
click at [174, 325] on div "DRIVER 1 Assign to Start From [GEOGRAPHIC_DATA] At Loop back to start" at bounding box center [261, 271] width 302 height 124
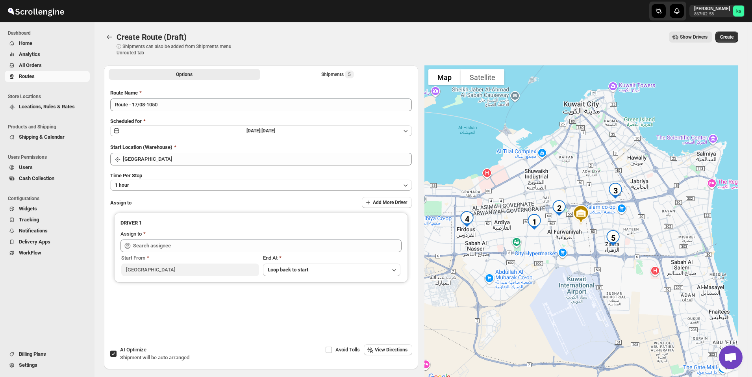
click at [179, 172] on div "Time Per Stop 1 hour" at bounding box center [261, 181] width 302 height 19
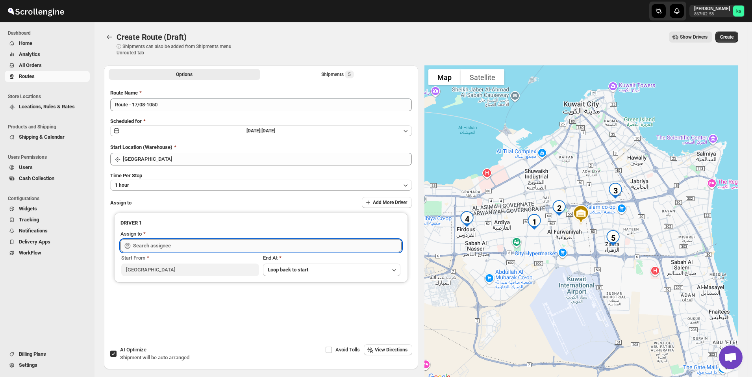
click at [150, 246] on input "text" at bounding box center [267, 245] width 269 height 13
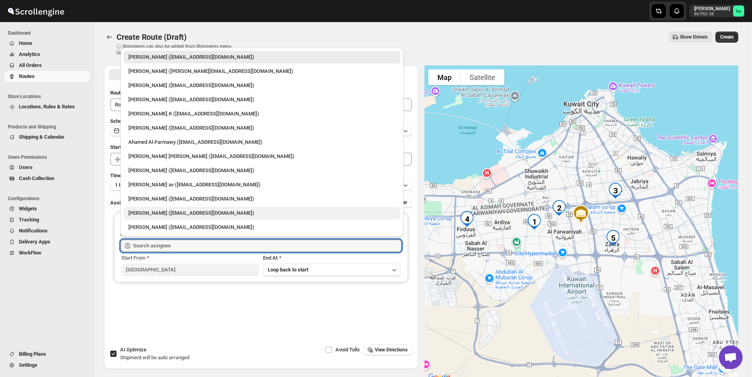
click at [141, 215] on div "[PERSON_NAME] ([EMAIL_ADDRESS][DOMAIN_NAME])" at bounding box center [261, 213] width 267 height 8
type input "[PERSON_NAME] ([EMAIL_ADDRESS][DOMAIN_NAME])"
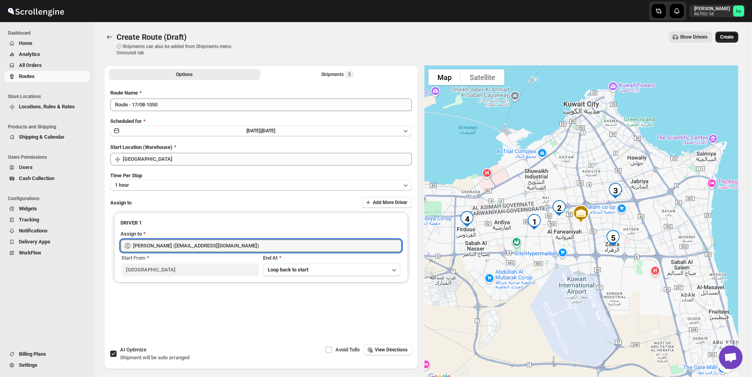
click at [738, 37] on button "Create" at bounding box center [727, 37] width 23 height 11
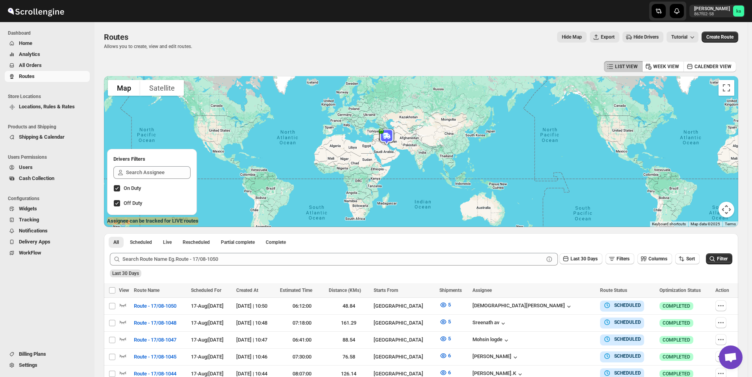
click at [37, 66] on span "All Orders" at bounding box center [30, 65] width 23 height 6
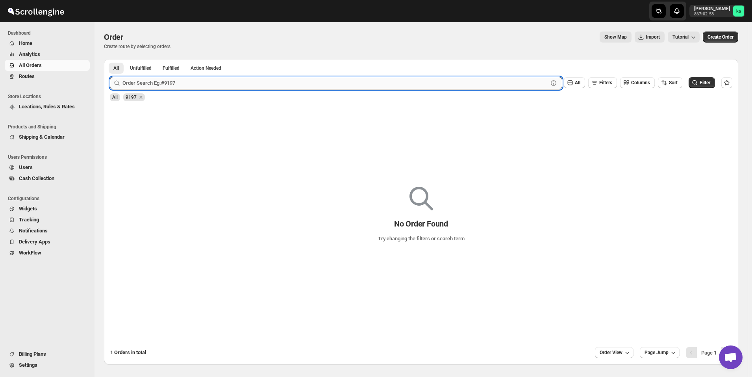
click at [156, 85] on input "text" at bounding box center [335, 83] width 426 height 13
paste input "9220"
type input "9220"
click button "Submit" at bounding box center [121, 63] width 22 height 8
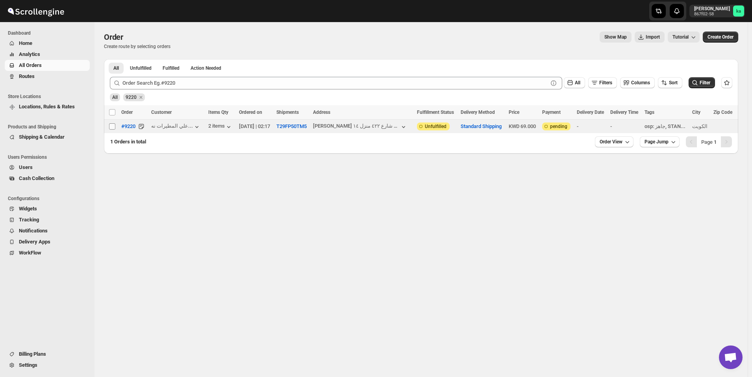
click at [113, 125] on input "Select order" at bounding box center [112, 126] width 6 height 6
checkbox input "true"
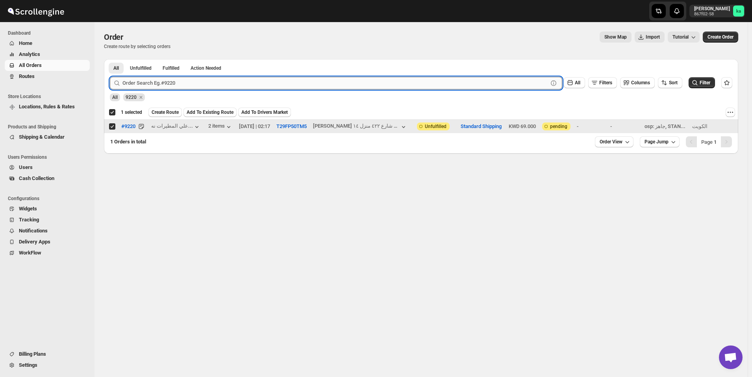
click at [254, 85] on input "text" at bounding box center [335, 83] width 426 height 13
paste input "9235"
type input "9235"
click button "Submit" at bounding box center [121, 63] width 22 height 8
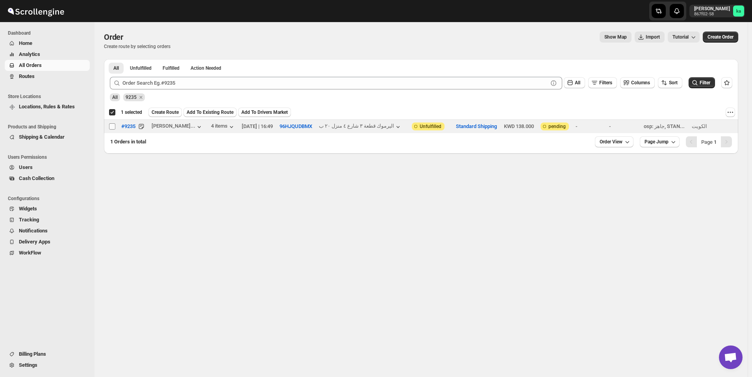
click at [113, 125] on input "Select order" at bounding box center [112, 126] width 6 height 6
checkbox input "true"
checkbox input "false"
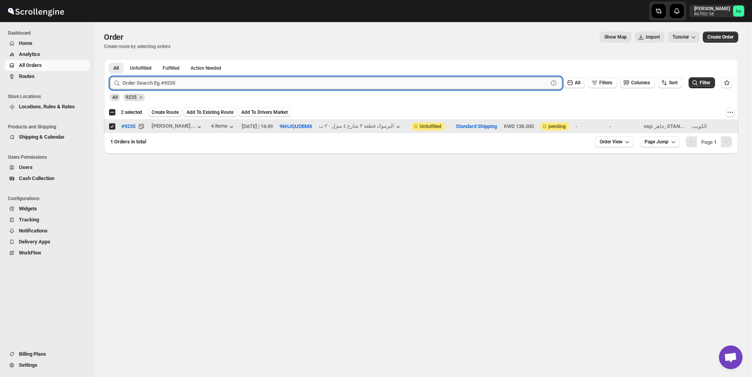
click at [241, 84] on input "text" at bounding box center [335, 83] width 426 height 13
paste input "9243"
type input "9243"
click button "Submit" at bounding box center [121, 63] width 22 height 8
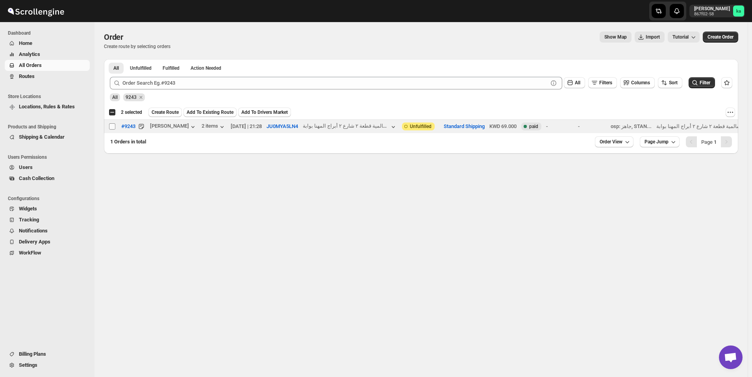
click at [111, 128] on input "Select order" at bounding box center [112, 126] width 6 height 6
checkbox input "true"
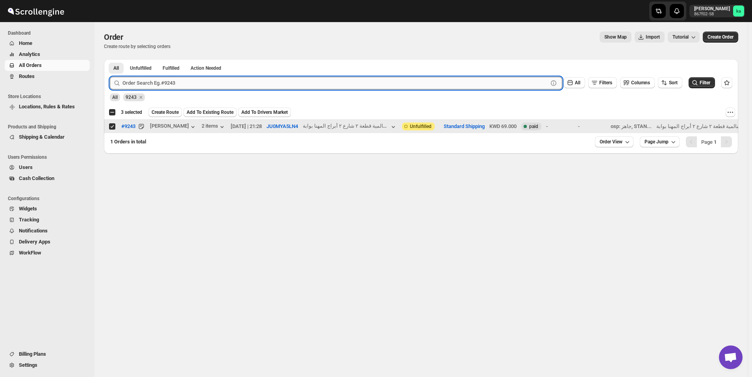
click at [242, 82] on input "text" at bounding box center [335, 83] width 426 height 13
paste input "9218"
type input "9218"
click button "Submit" at bounding box center [121, 63] width 22 height 8
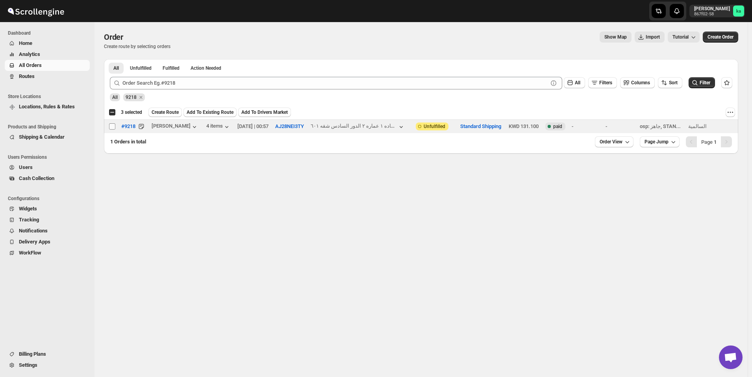
click at [112, 126] on input "Select order" at bounding box center [112, 126] width 6 height 6
checkbox input "true"
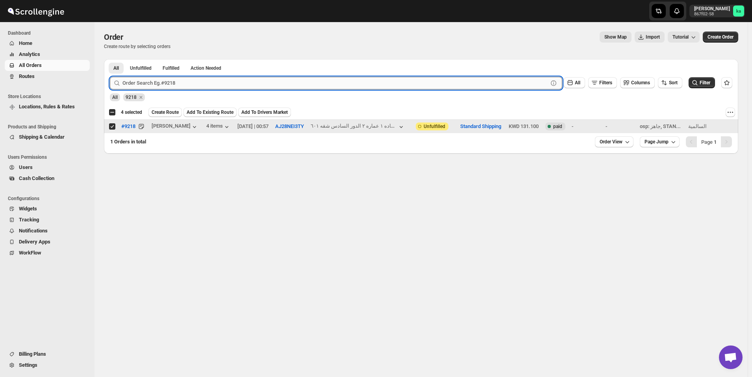
click at [235, 80] on input "text" at bounding box center [335, 83] width 426 height 13
paste input "9232"
type input "9232"
click button "Submit" at bounding box center [121, 63] width 22 height 8
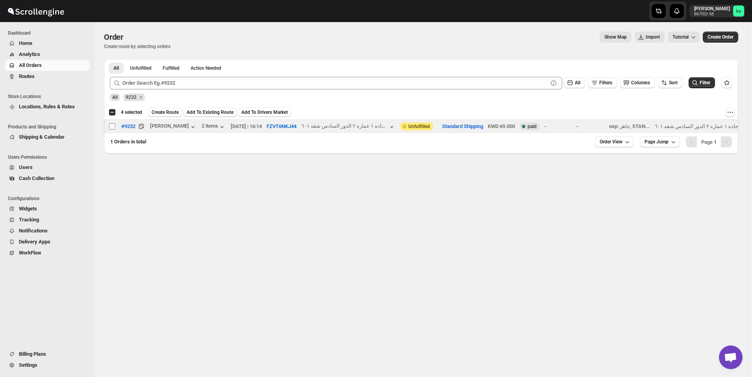
click at [113, 128] on input "Select order" at bounding box center [112, 126] width 6 height 6
checkbox input "true"
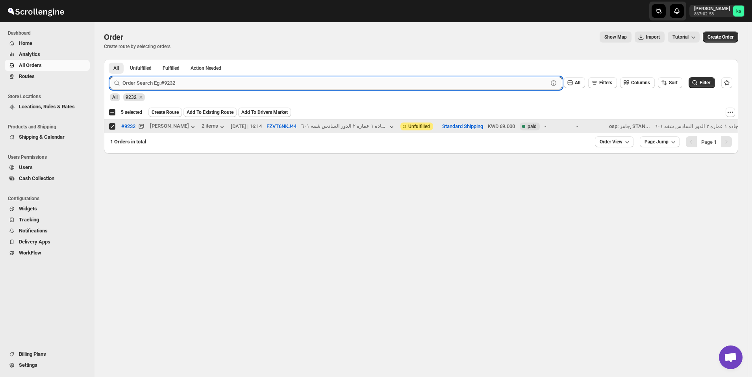
click at [272, 83] on input "text" at bounding box center [335, 83] width 426 height 13
paste input "9264"
type input "9264"
click button "Submit" at bounding box center [121, 63] width 22 height 8
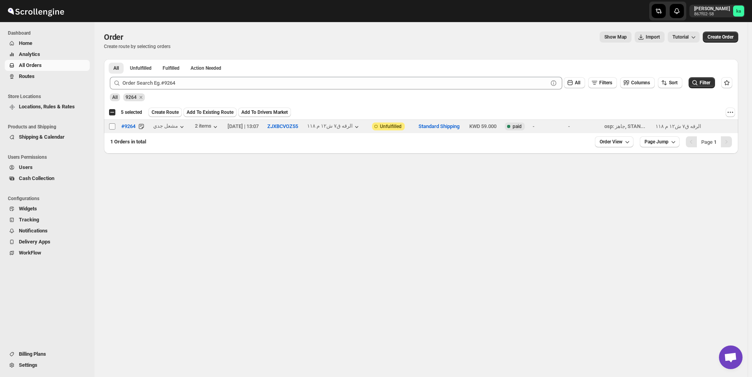
click at [112, 126] on input "Select order" at bounding box center [112, 126] width 6 height 6
checkbox input "true"
click at [161, 112] on span "Create Route" at bounding box center [165, 112] width 27 height 6
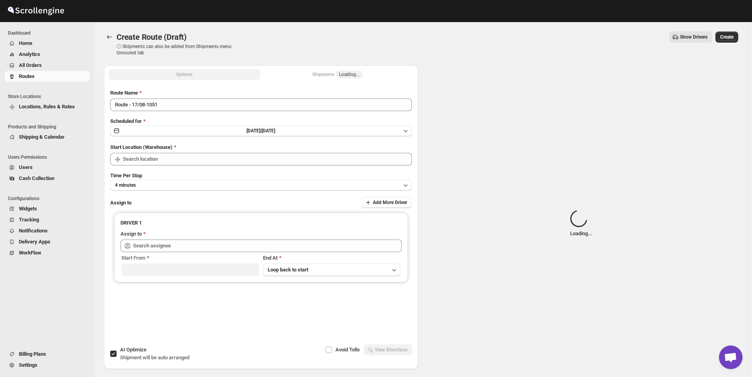
type input "[GEOGRAPHIC_DATA]"
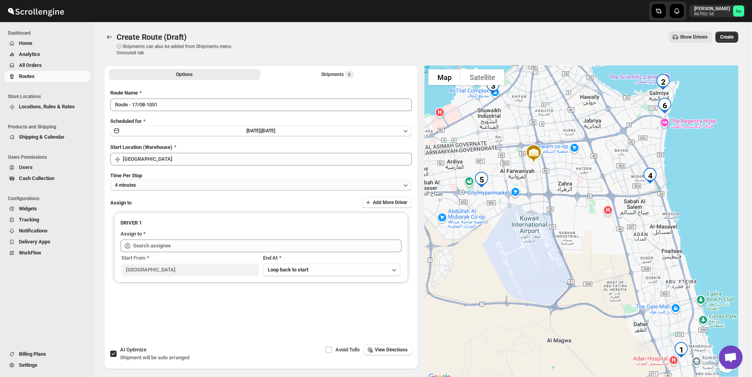
click at [214, 185] on button "4 minutes" at bounding box center [261, 185] width 302 height 11
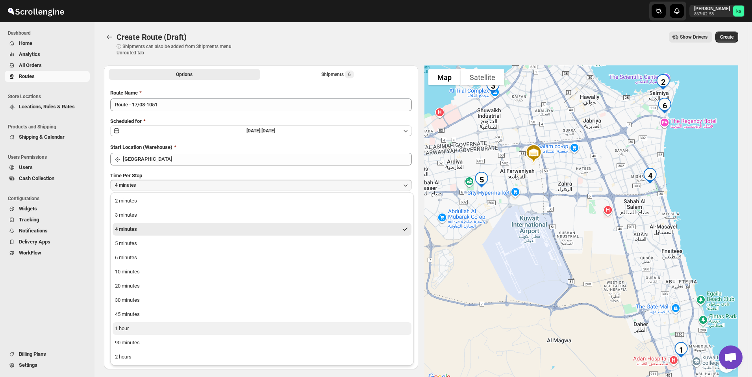
click at [137, 323] on button "1 hour" at bounding box center [262, 328] width 299 height 13
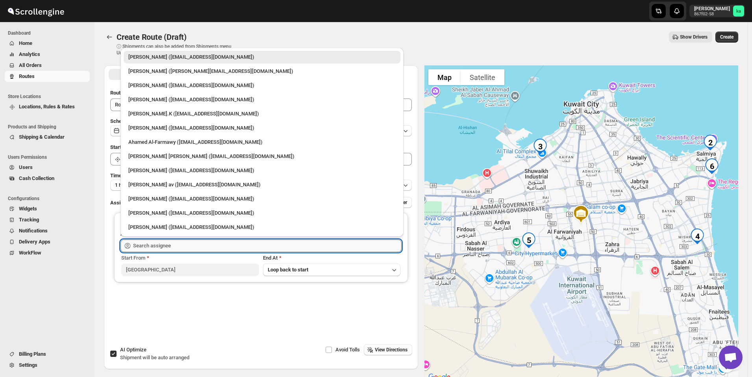
click at [163, 245] on input "text" at bounding box center [267, 245] width 269 height 13
click at [166, 144] on div "Ahamed Al-Farmawy ([EMAIL_ADDRESS][DOMAIN_NAME])" at bounding box center [261, 142] width 267 height 8
type input "Ahamed Al-Farmawy ([EMAIL_ADDRESS][DOMAIN_NAME])"
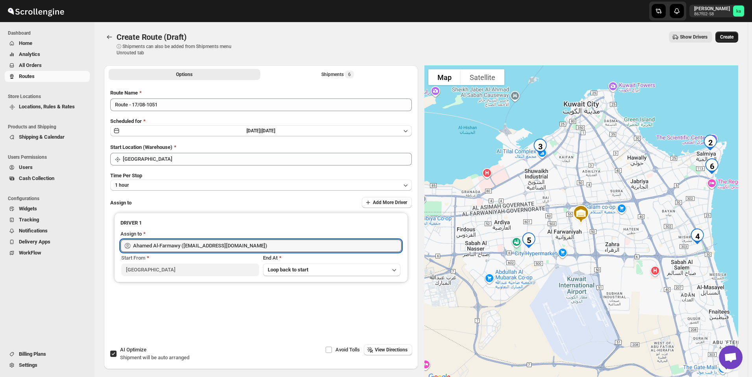
click at [734, 32] on button "Create" at bounding box center [727, 37] width 23 height 11
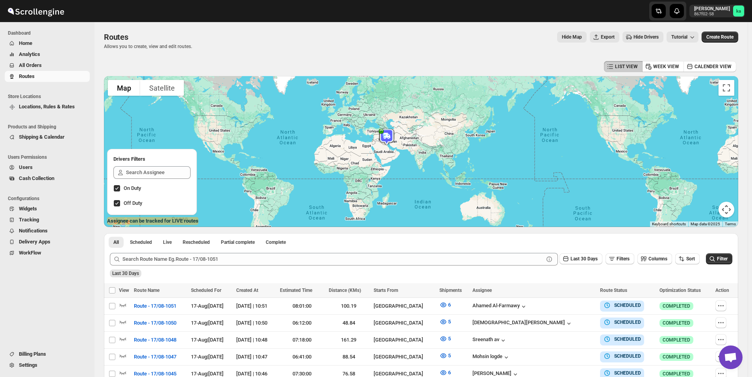
click at [68, 64] on span "All Orders" at bounding box center [53, 65] width 69 height 8
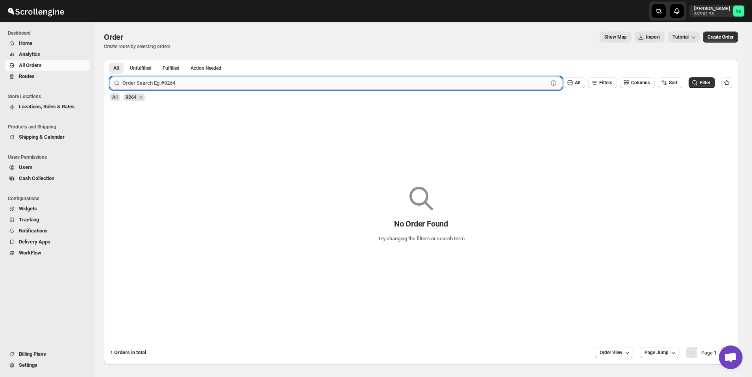
click at [182, 83] on input "text" at bounding box center [335, 83] width 426 height 13
paste input "9242"
type input "9242"
click button "Submit" at bounding box center [121, 63] width 22 height 8
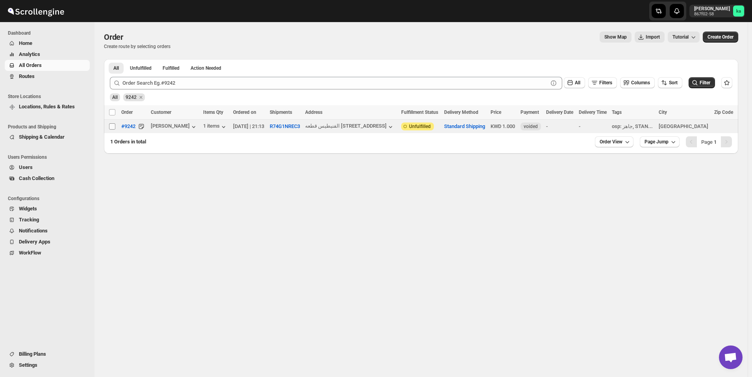
click at [109, 127] on input "Select order" at bounding box center [112, 126] width 6 height 6
checkbox input "true"
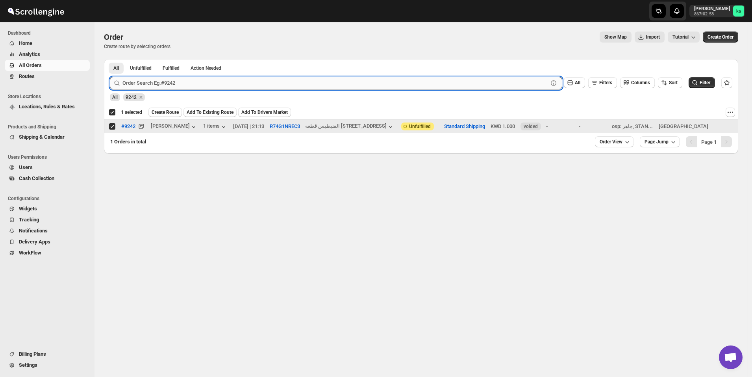
click at [226, 87] on input "text" at bounding box center [335, 83] width 426 height 13
paste input "9216"
type input "9216"
click button "Submit" at bounding box center [121, 63] width 22 height 8
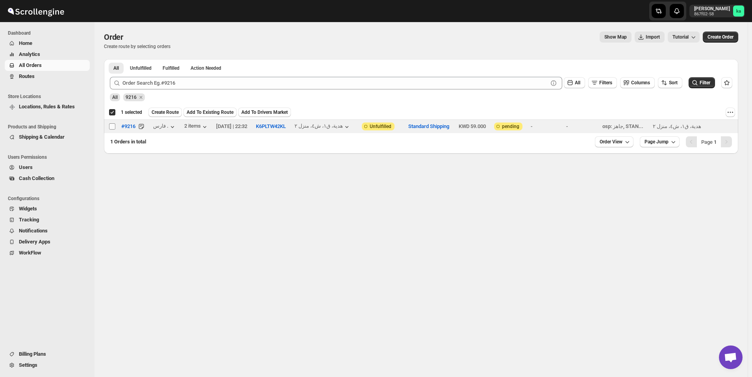
click at [113, 125] on input "Select order" at bounding box center [112, 126] width 6 height 6
checkbox input "true"
checkbox input "false"
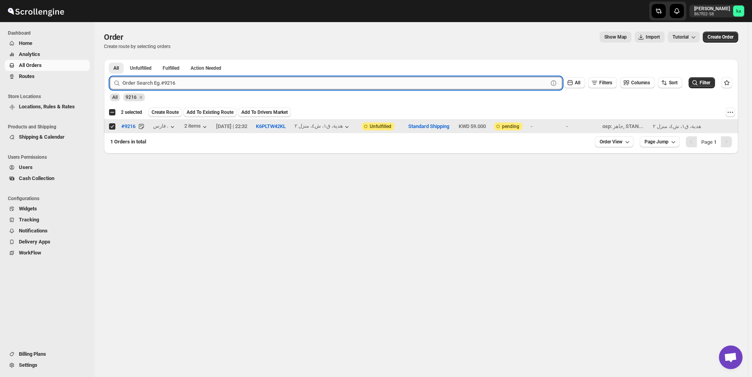
click at [300, 81] on input "text" at bounding box center [335, 83] width 426 height 13
paste input "9245"
type input "9245"
click button "Submit" at bounding box center [121, 63] width 22 height 8
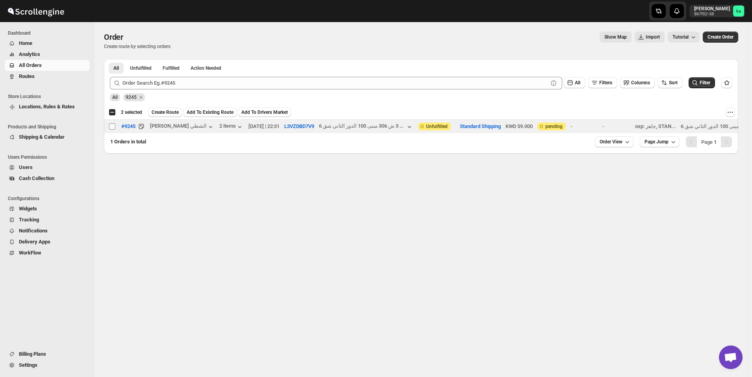
click at [111, 129] on input "Select order" at bounding box center [112, 126] width 6 height 6
checkbox input "true"
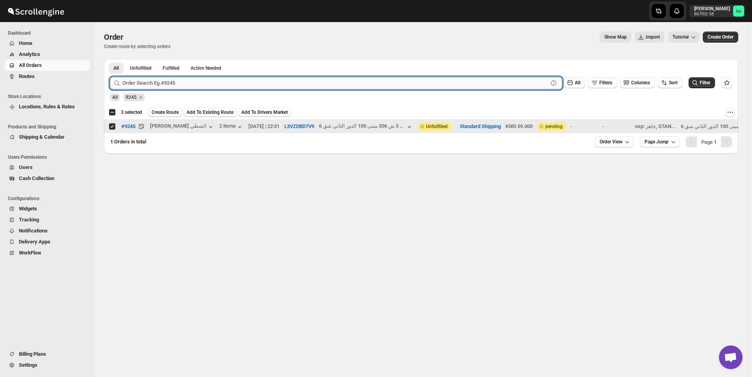
click at [173, 83] on input "text" at bounding box center [335, 83] width 426 height 13
paste input "9251"
type input "9251"
click button "Submit" at bounding box center [121, 63] width 22 height 8
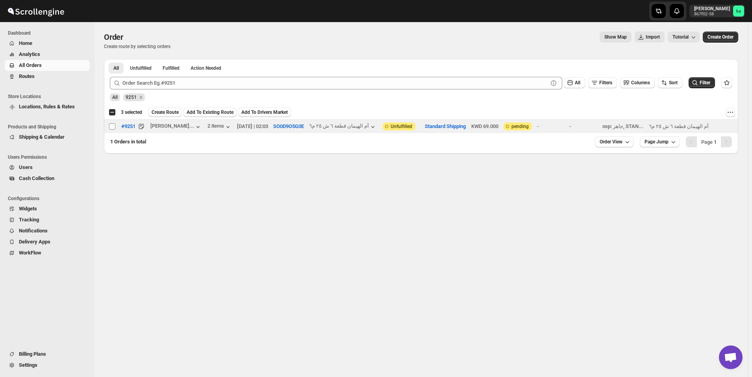
click at [113, 125] on input "Select order" at bounding box center [112, 126] width 6 height 6
checkbox input "true"
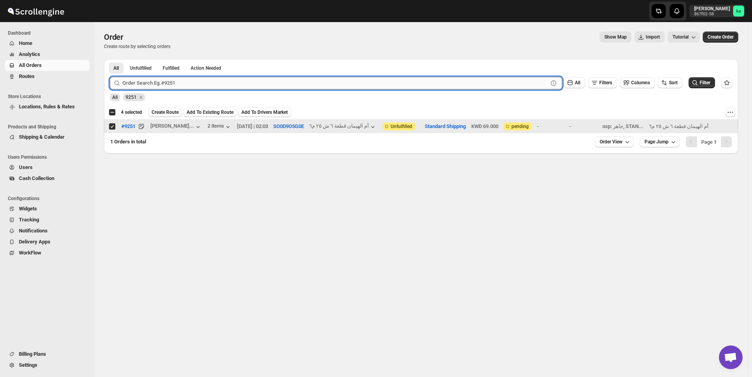
click at [165, 83] on input "text" at bounding box center [335, 83] width 426 height 13
paste input "9272"
type input "9272"
click button "Submit" at bounding box center [121, 63] width 22 height 8
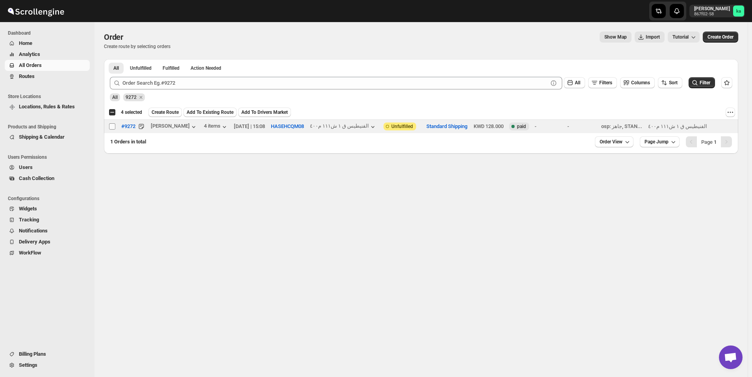
click at [113, 125] on input "Select order" at bounding box center [112, 126] width 6 height 6
checkbox input "true"
click at [165, 113] on span "Create Route" at bounding box center [165, 112] width 27 height 6
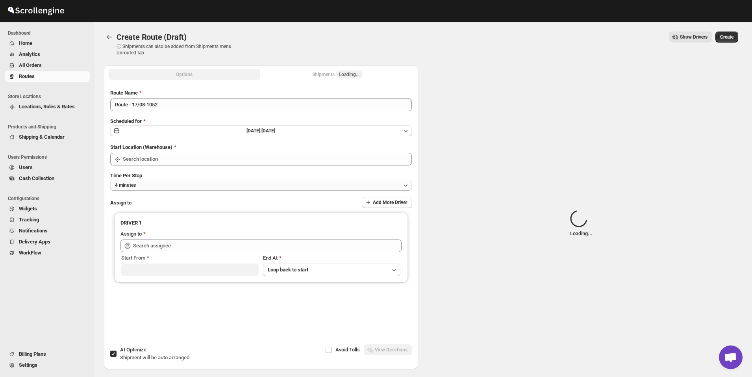
type input "[GEOGRAPHIC_DATA]"
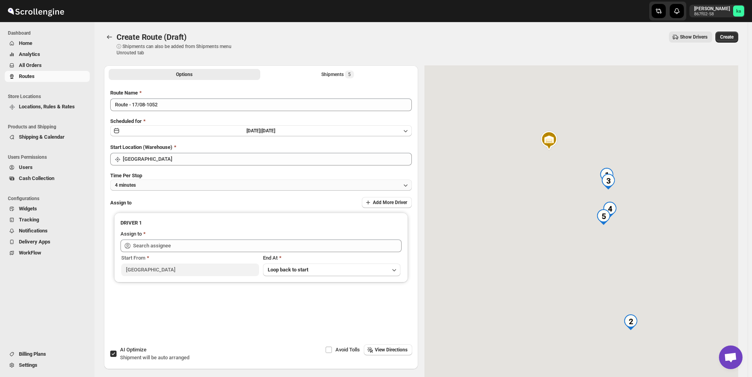
click at [154, 186] on button "4 minutes" at bounding box center [261, 185] width 302 height 11
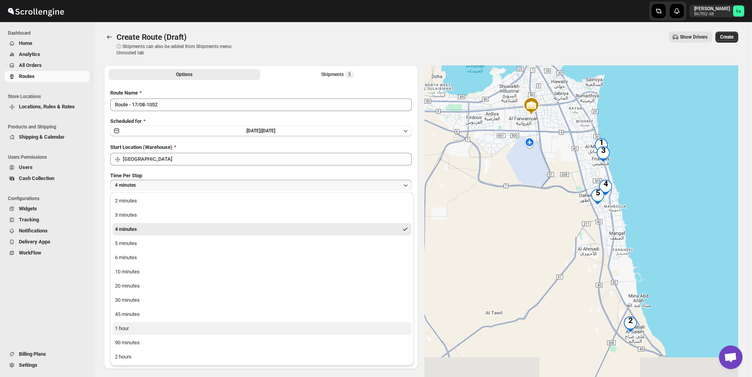
click at [141, 327] on button "1 hour" at bounding box center [262, 328] width 299 height 13
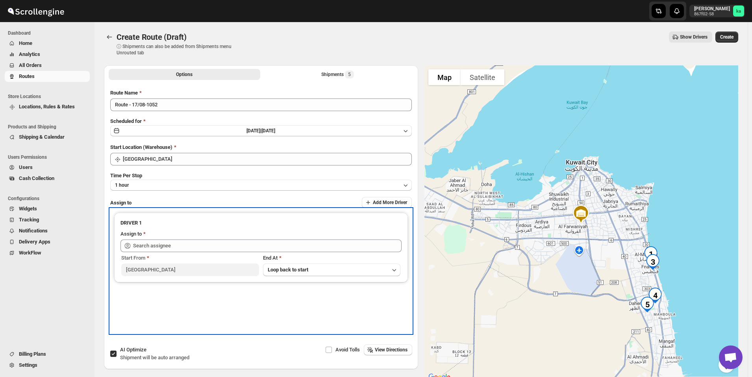
click at [163, 237] on div "Assign to" at bounding box center [261, 234] width 281 height 9
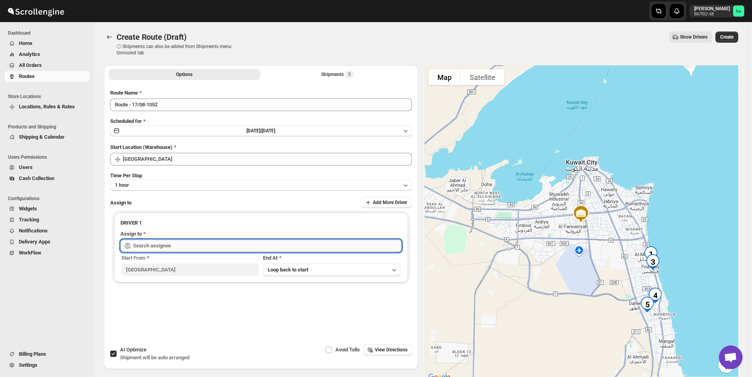
click at [163, 247] on input "text" at bounding box center [267, 245] width 269 height 13
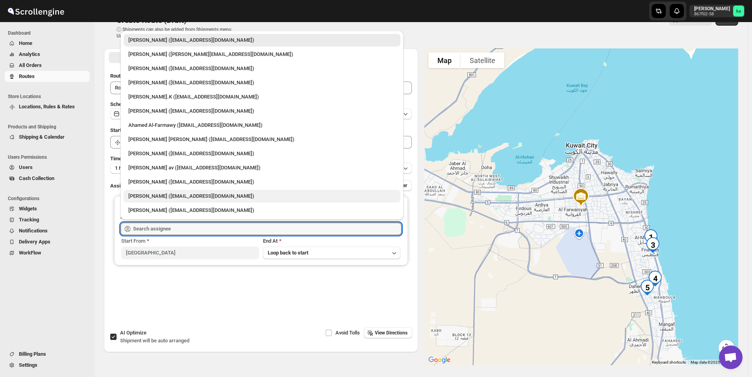
scroll to position [5, 0]
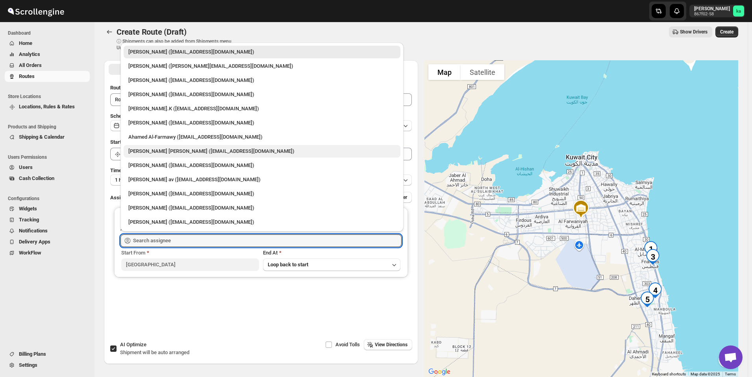
click at [203, 149] on div "[PERSON_NAME] [PERSON_NAME] ([EMAIL_ADDRESS][DOMAIN_NAME])" at bounding box center [261, 151] width 267 height 8
type input "[PERSON_NAME] [PERSON_NAME] ([EMAIL_ADDRESS][DOMAIN_NAME])"
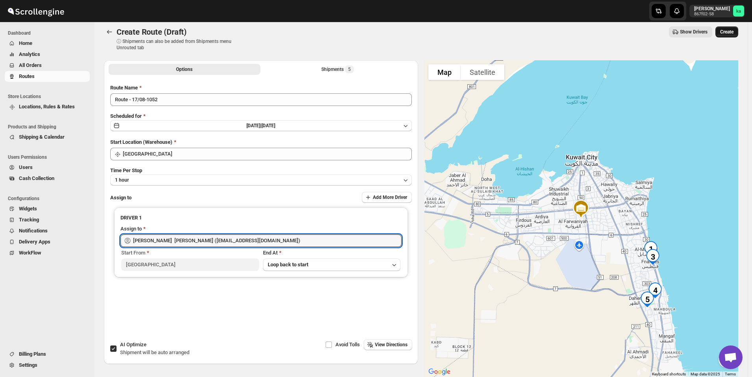
click at [734, 34] on span "Create" at bounding box center [726, 32] width 13 height 6
